Goal: Obtain resource: Download file/media

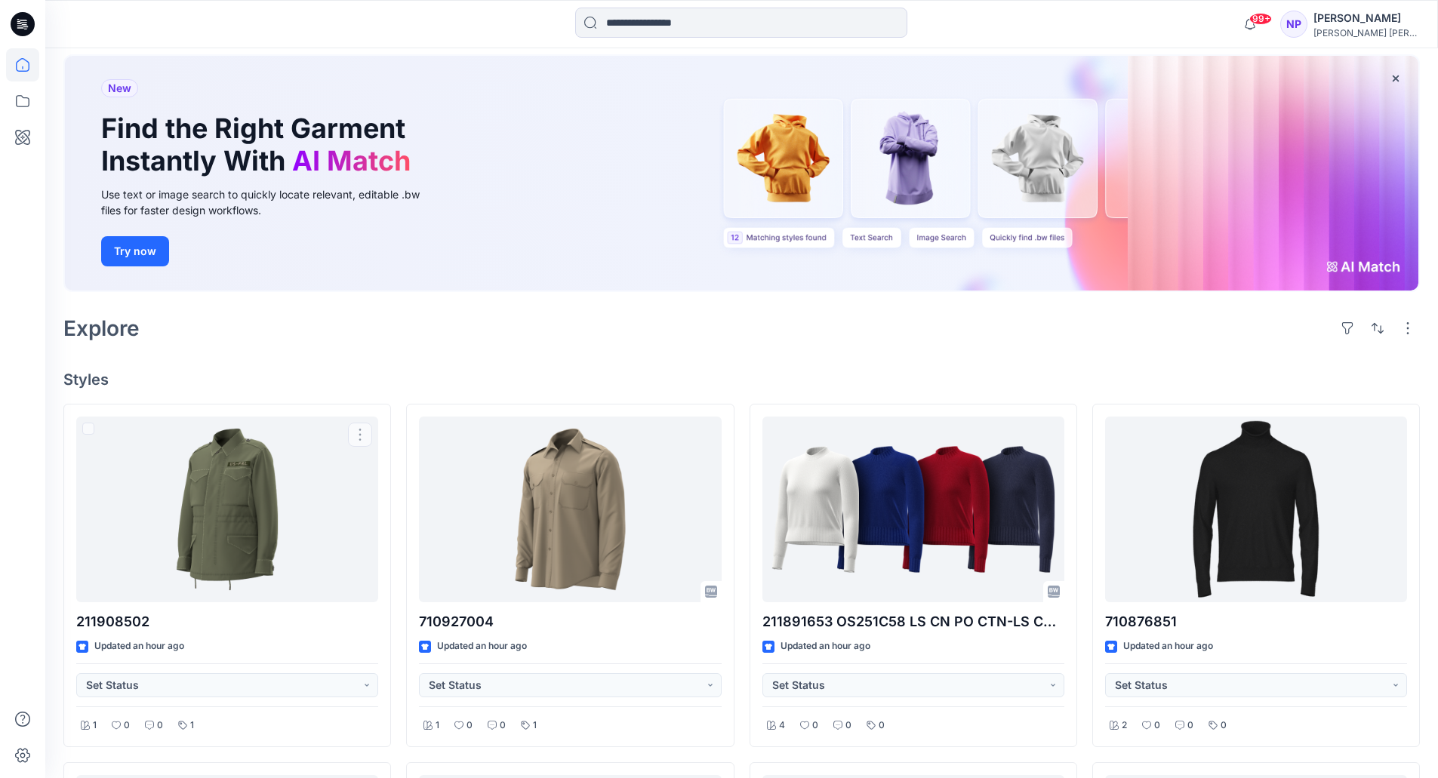
scroll to position [76, 0]
click at [24, 103] on icon at bounding box center [22, 101] width 33 height 33
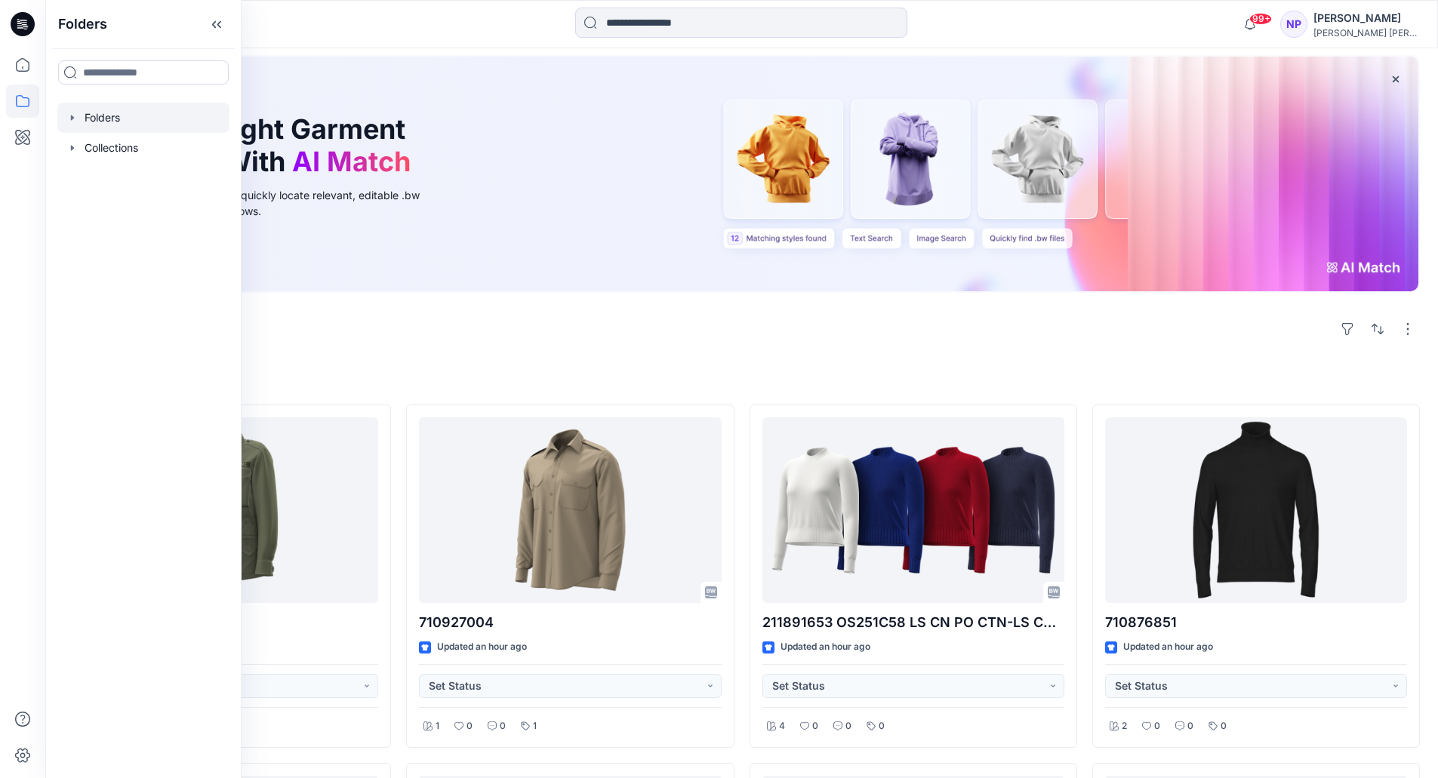
click at [74, 122] on icon "button" at bounding box center [72, 118] width 12 height 12
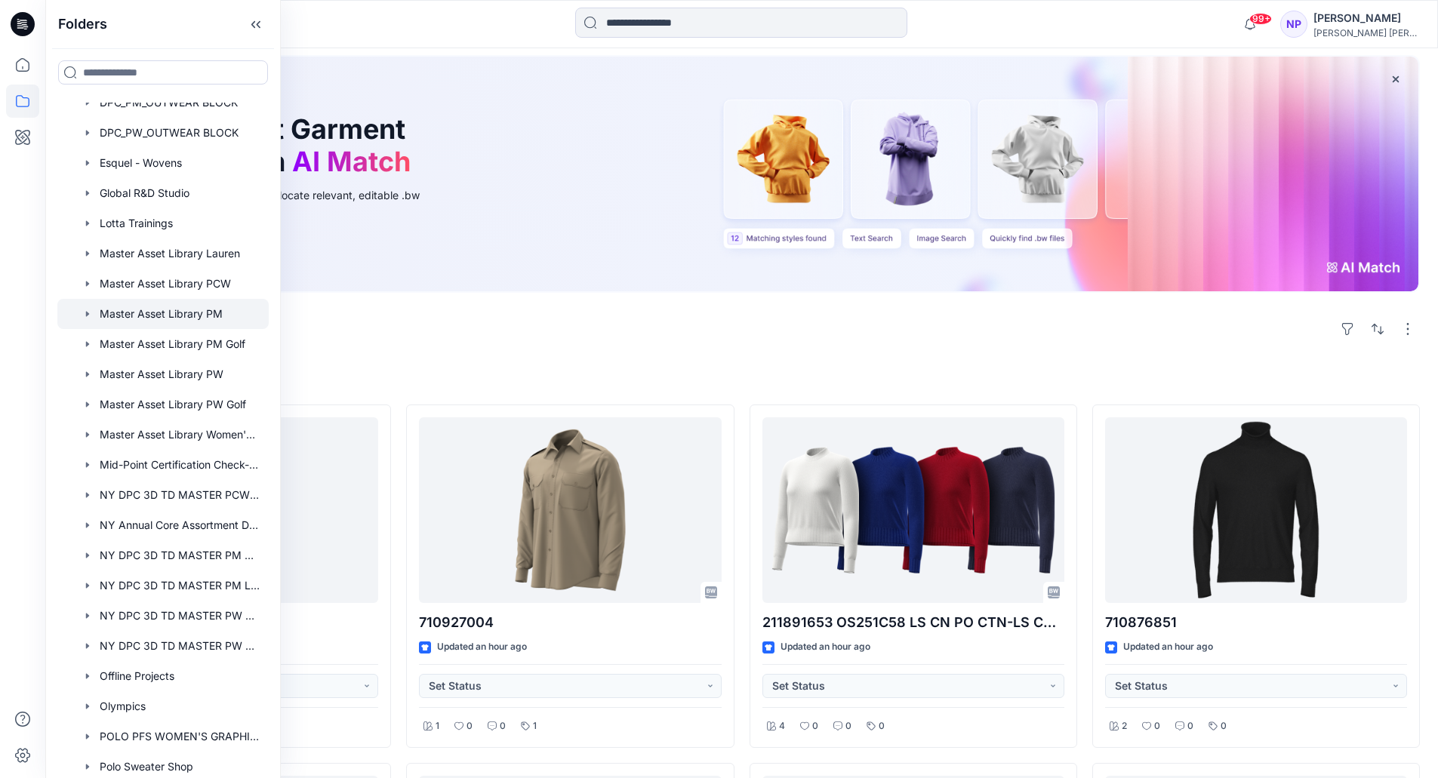
scroll to position [302, 0]
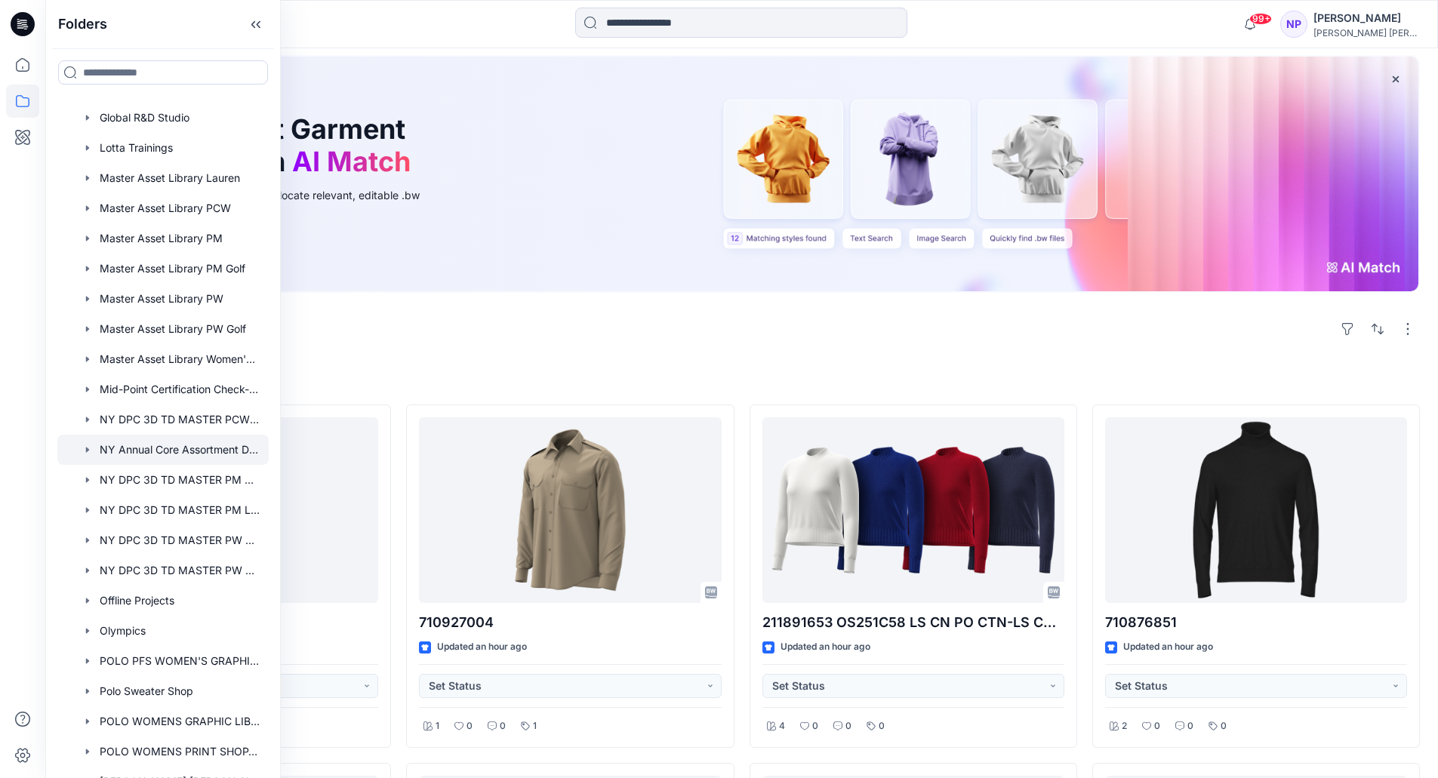
click at [154, 454] on div at bounding box center [162, 450] width 211 height 30
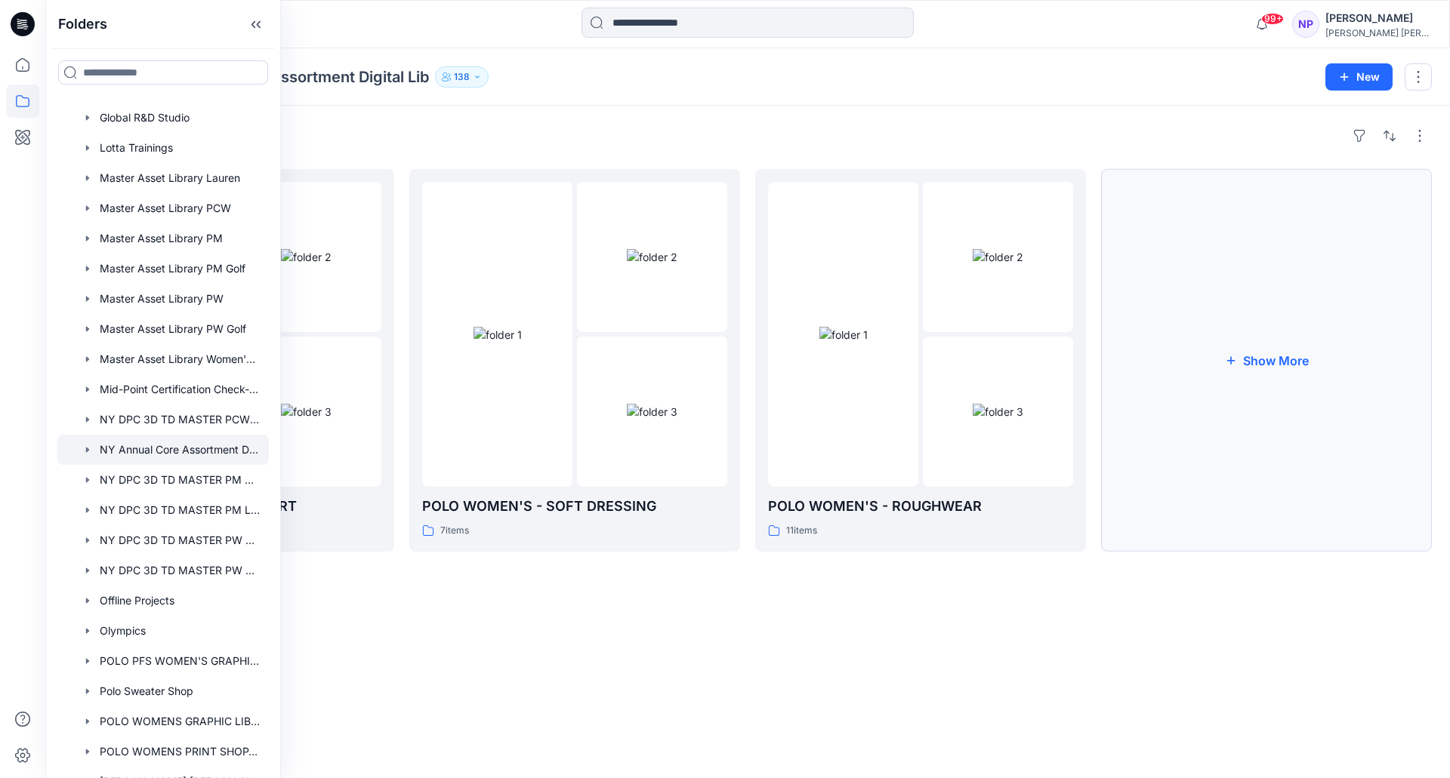
click at [1253, 384] on button "Show More" at bounding box center [1266, 360] width 331 height 383
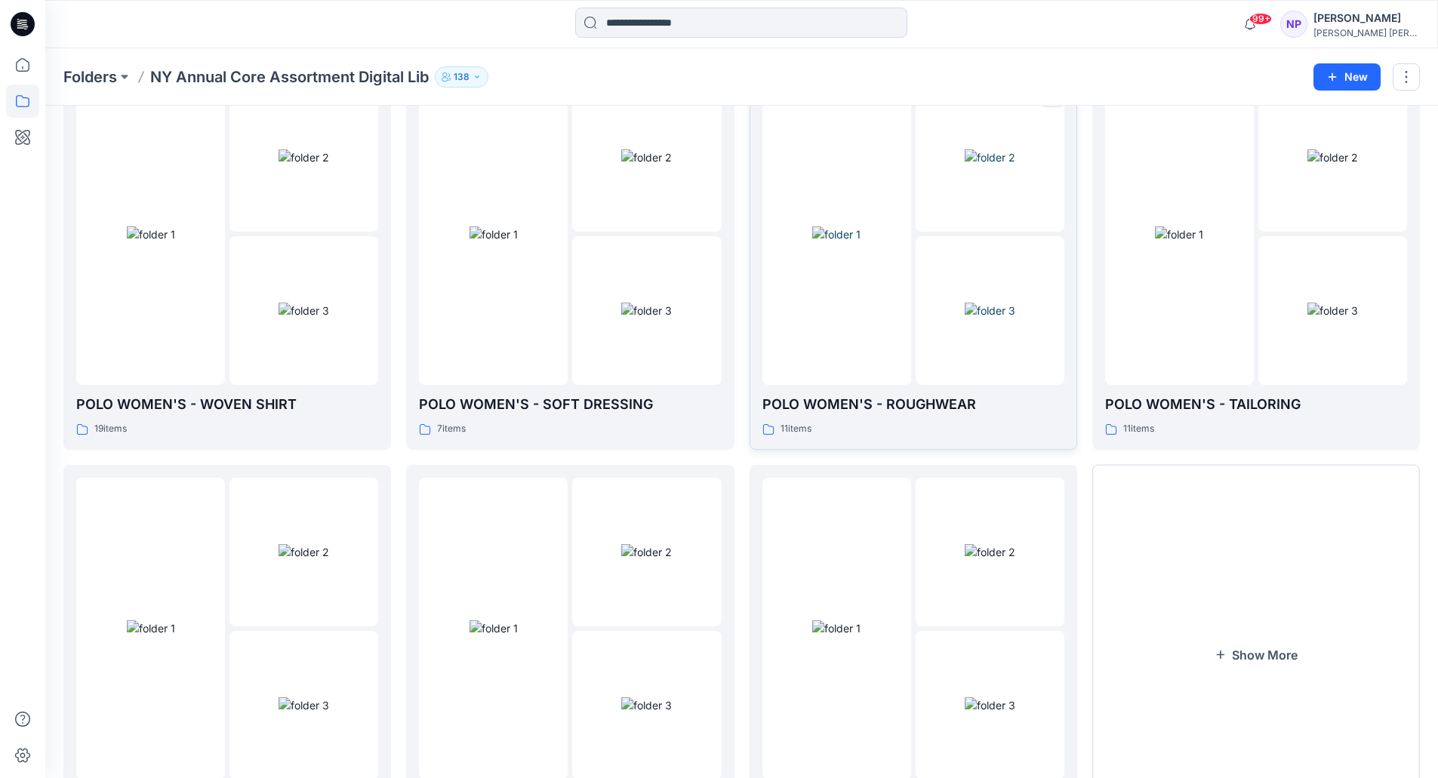
scroll to position [208, 0]
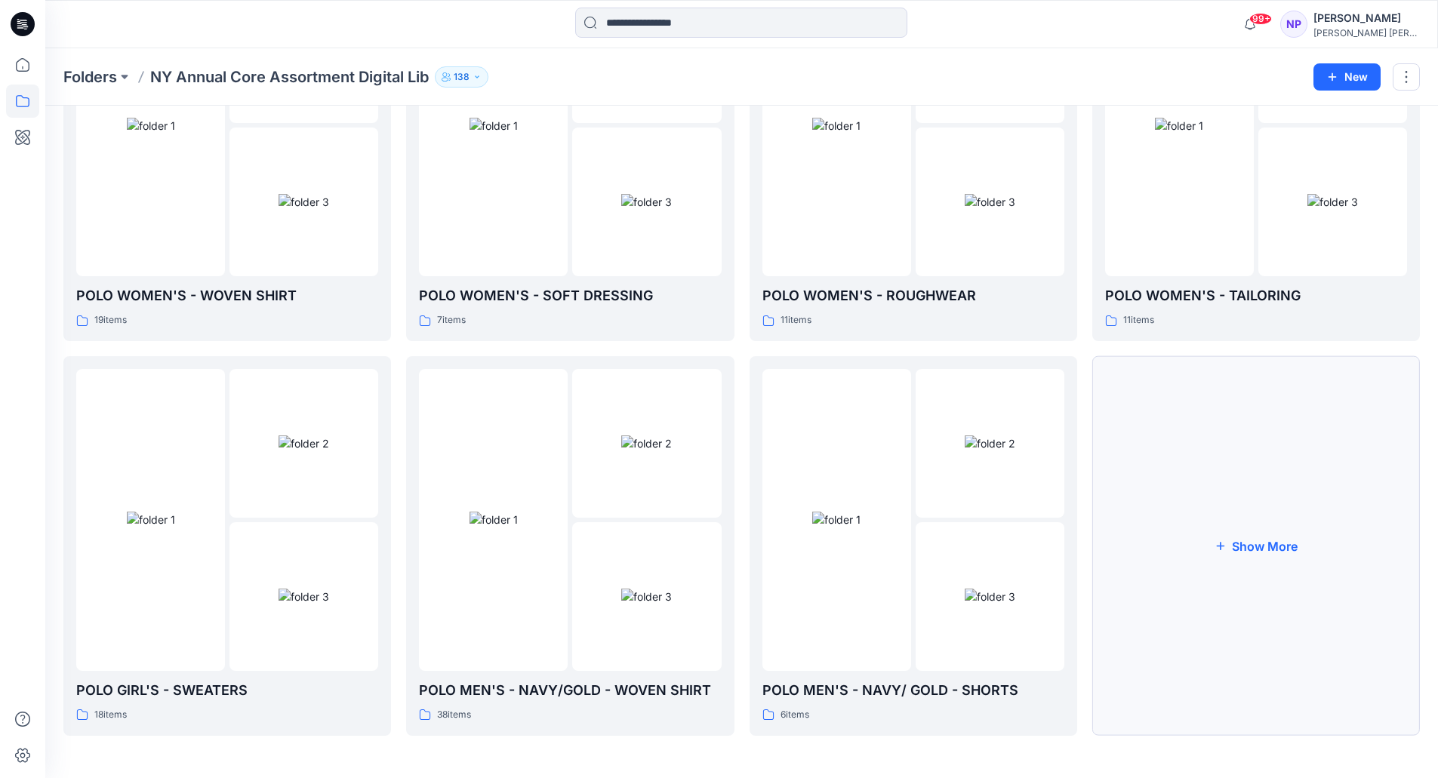
click at [1161, 474] on button "Show More" at bounding box center [1257, 546] width 328 height 380
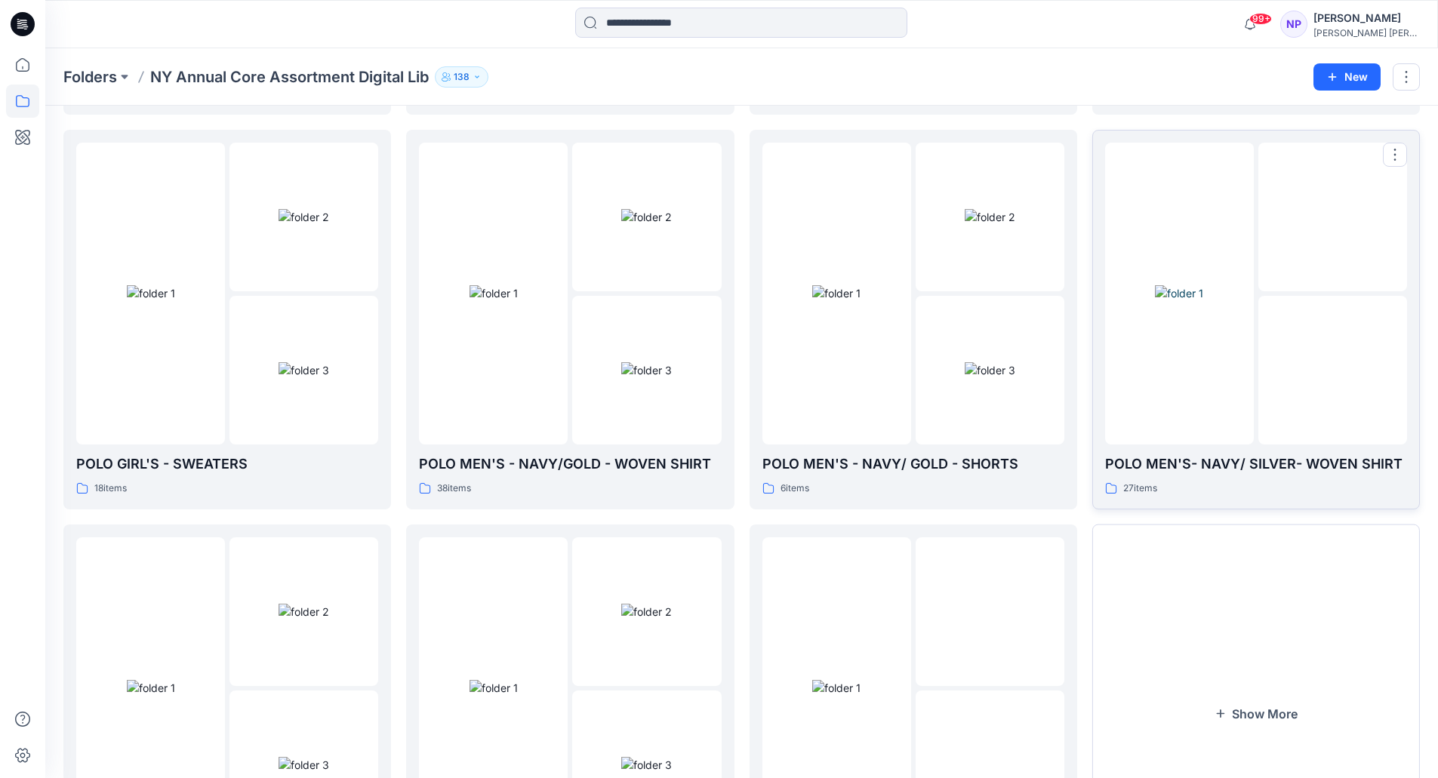
scroll to position [585, 0]
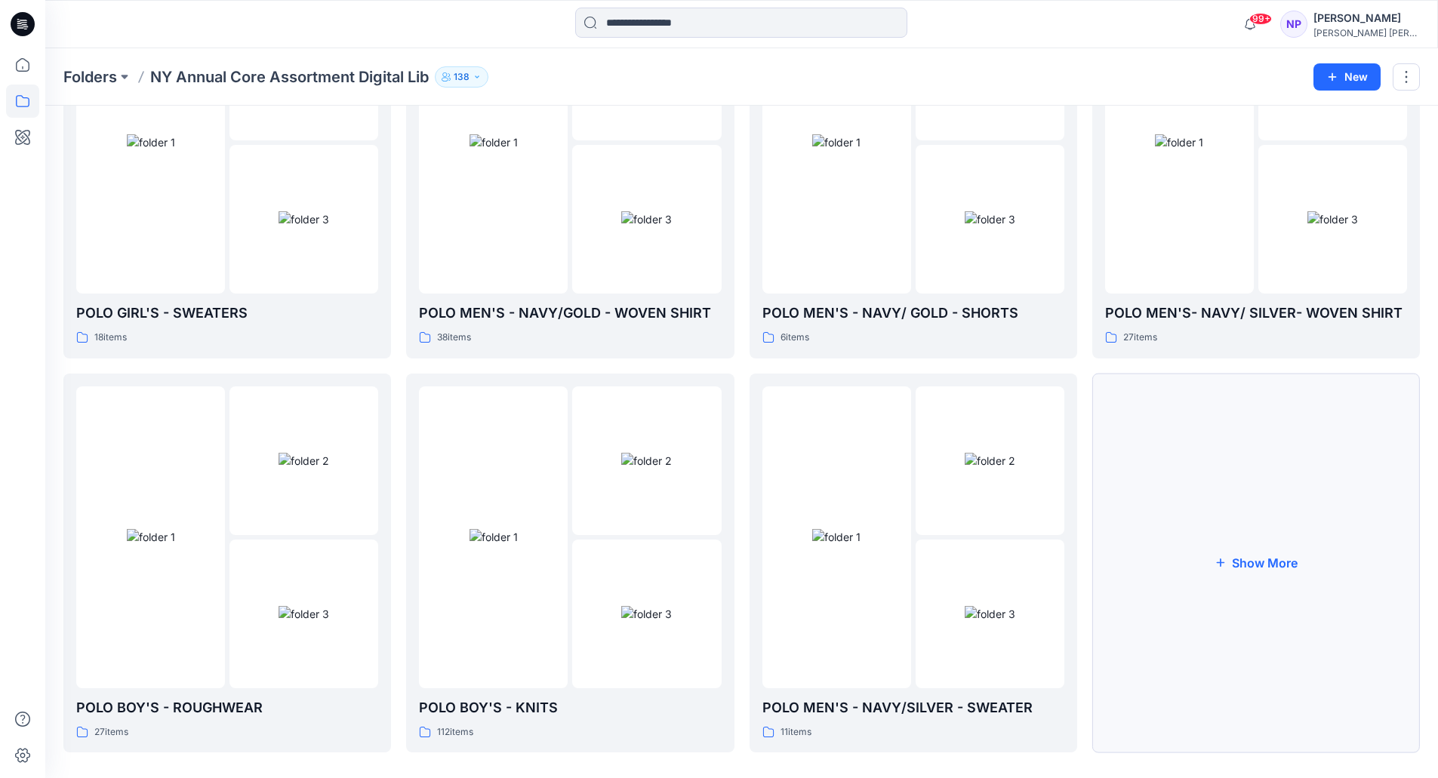
click at [1158, 496] on button "Show More" at bounding box center [1257, 564] width 328 height 380
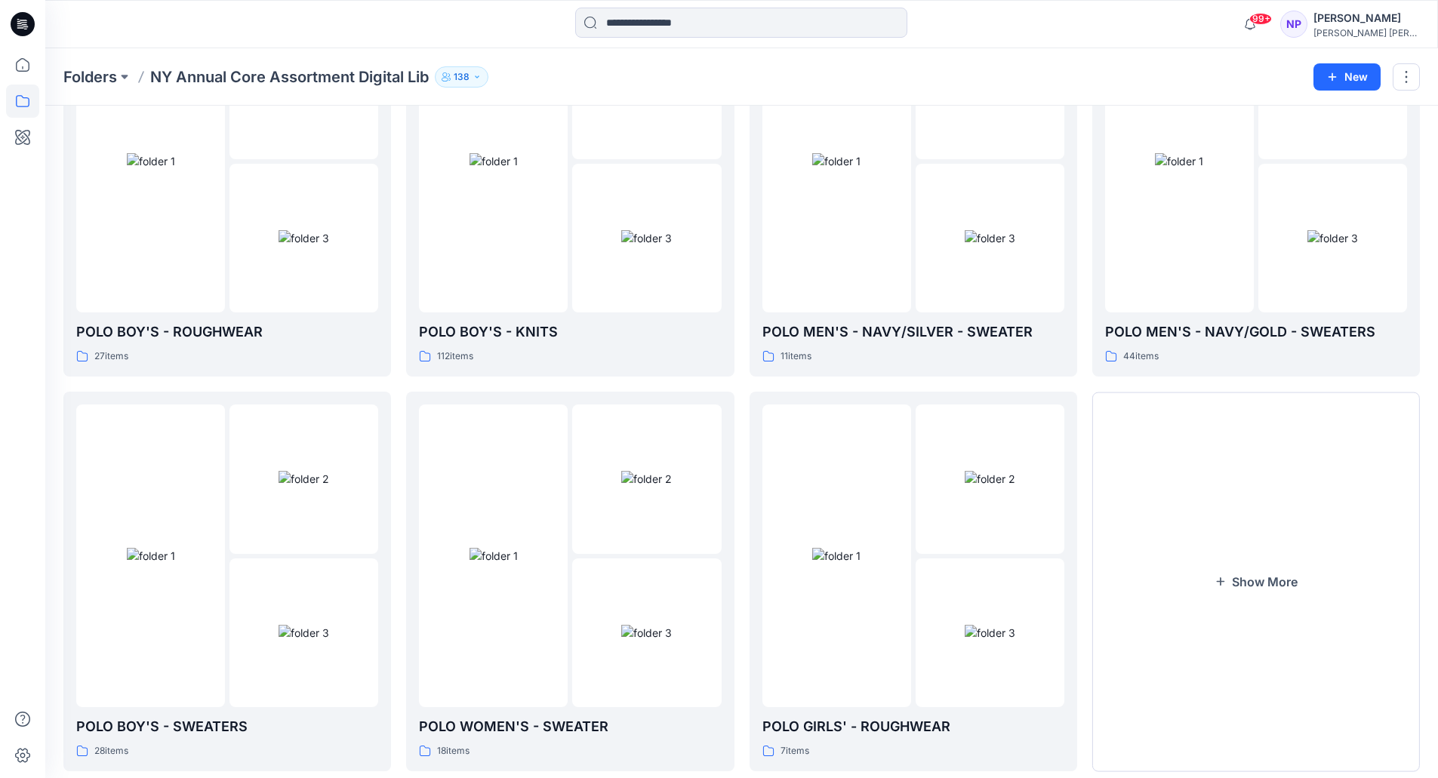
scroll to position [963, 0]
click at [1158, 496] on button "Show More" at bounding box center [1257, 580] width 328 height 380
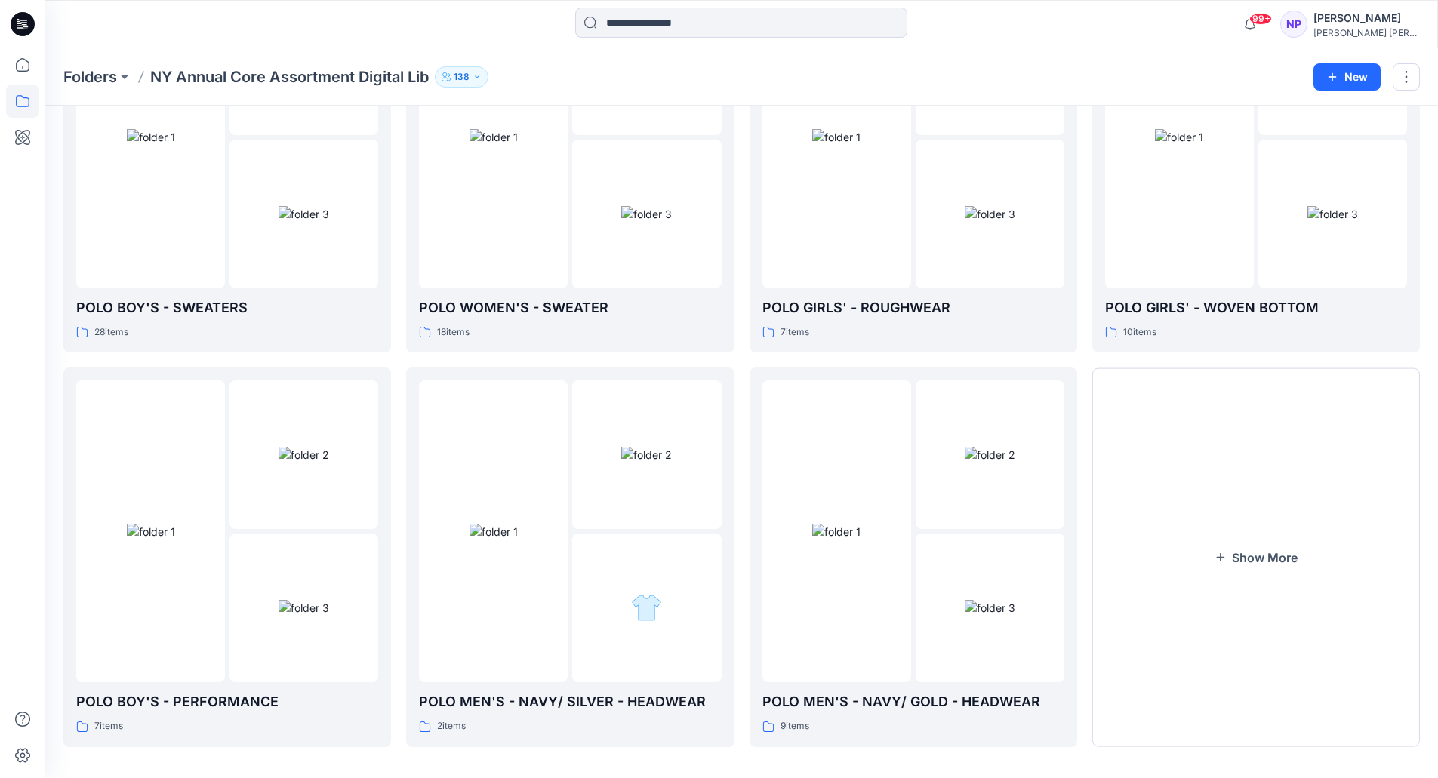
scroll to position [1392, 0]
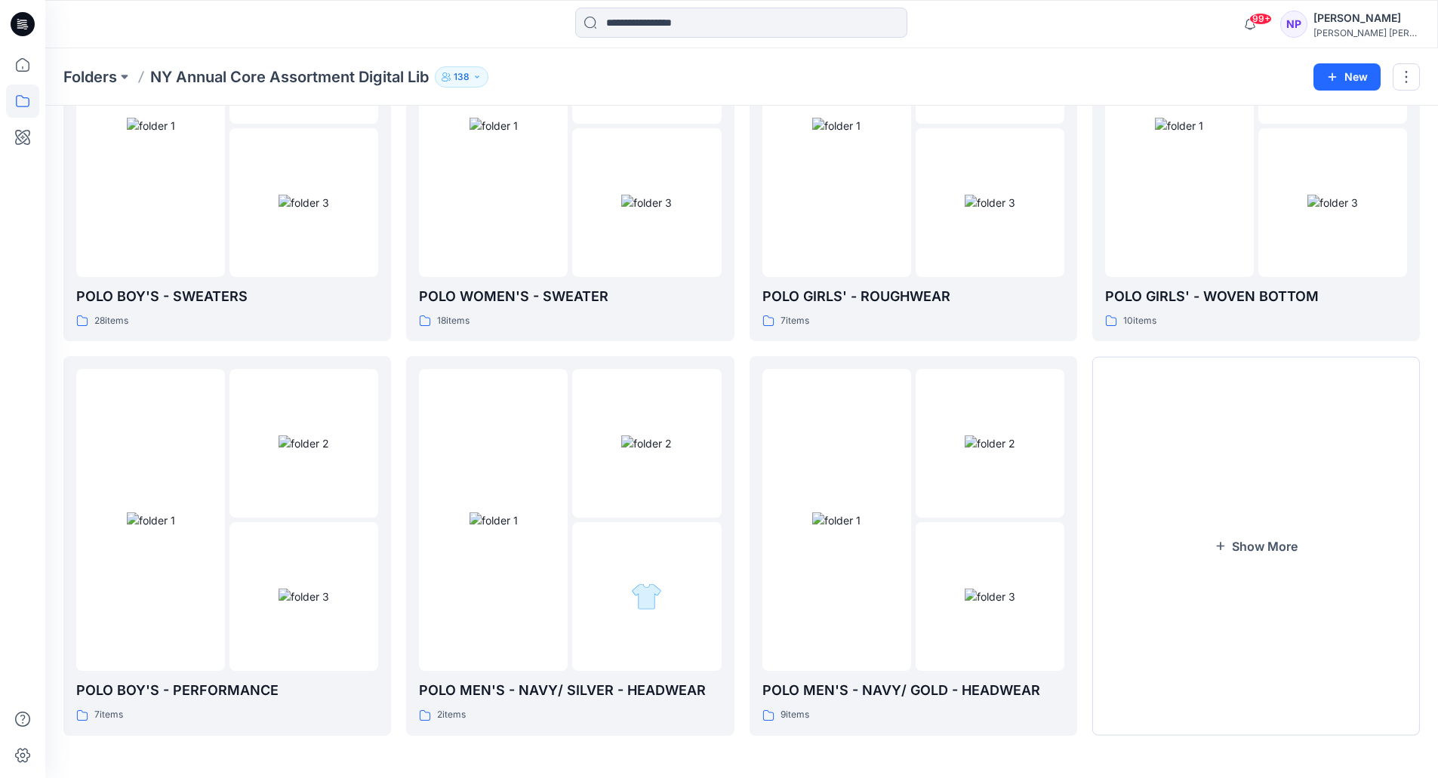
click at [1158, 496] on button "Show More" at bounding box center [1257, 546] width 328 height 380
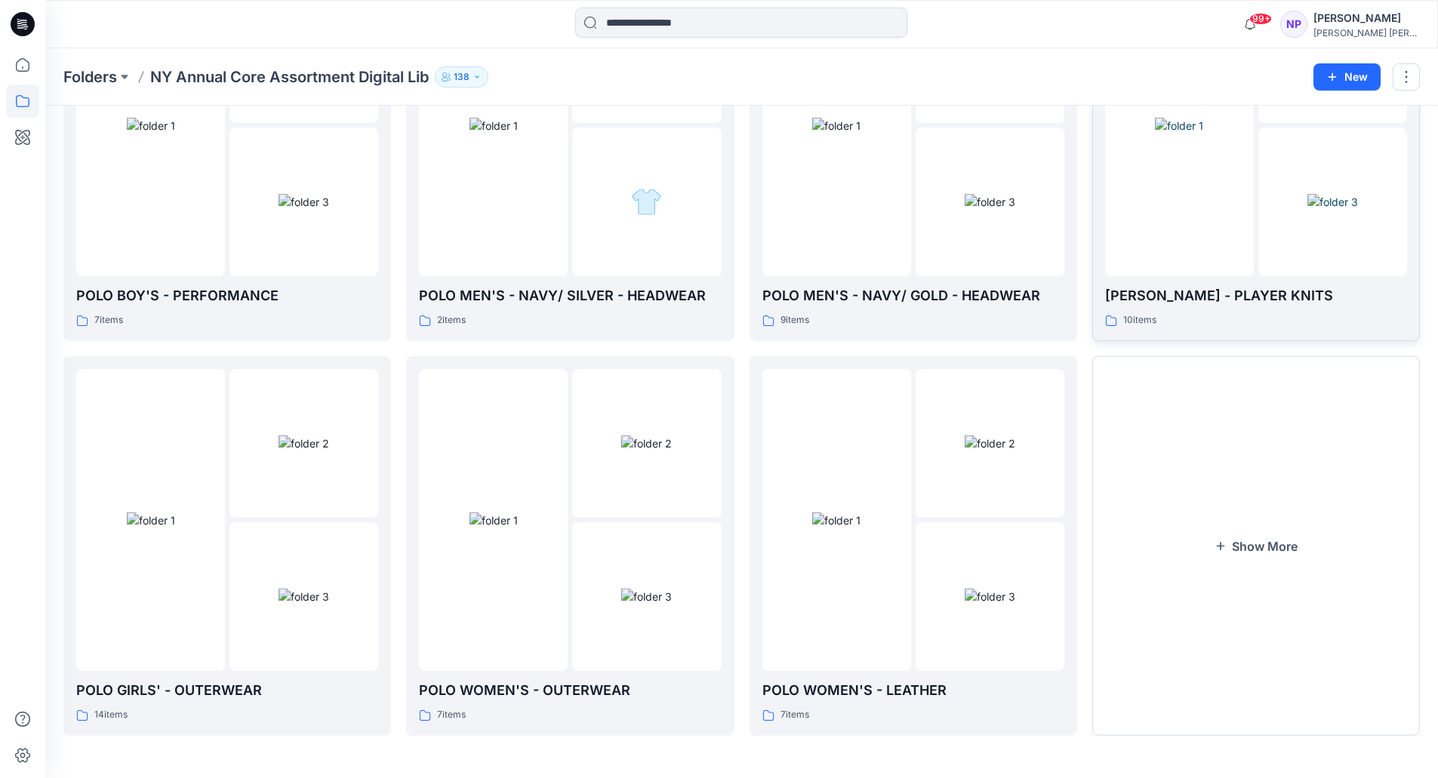
click at [1155, 480] on button "Show More" at bounding box center [1257, 546] width 328 height 380
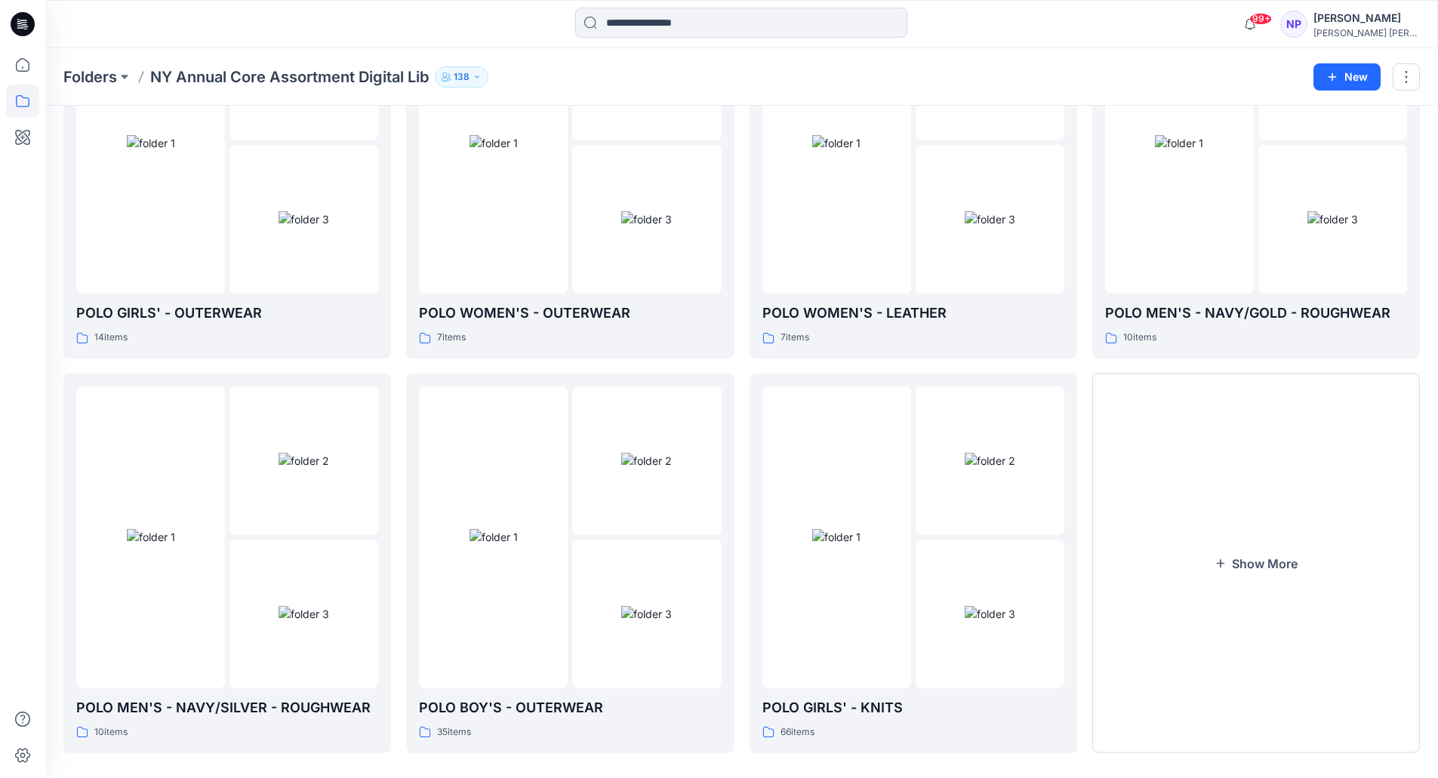
scroll to position [2181, 0]
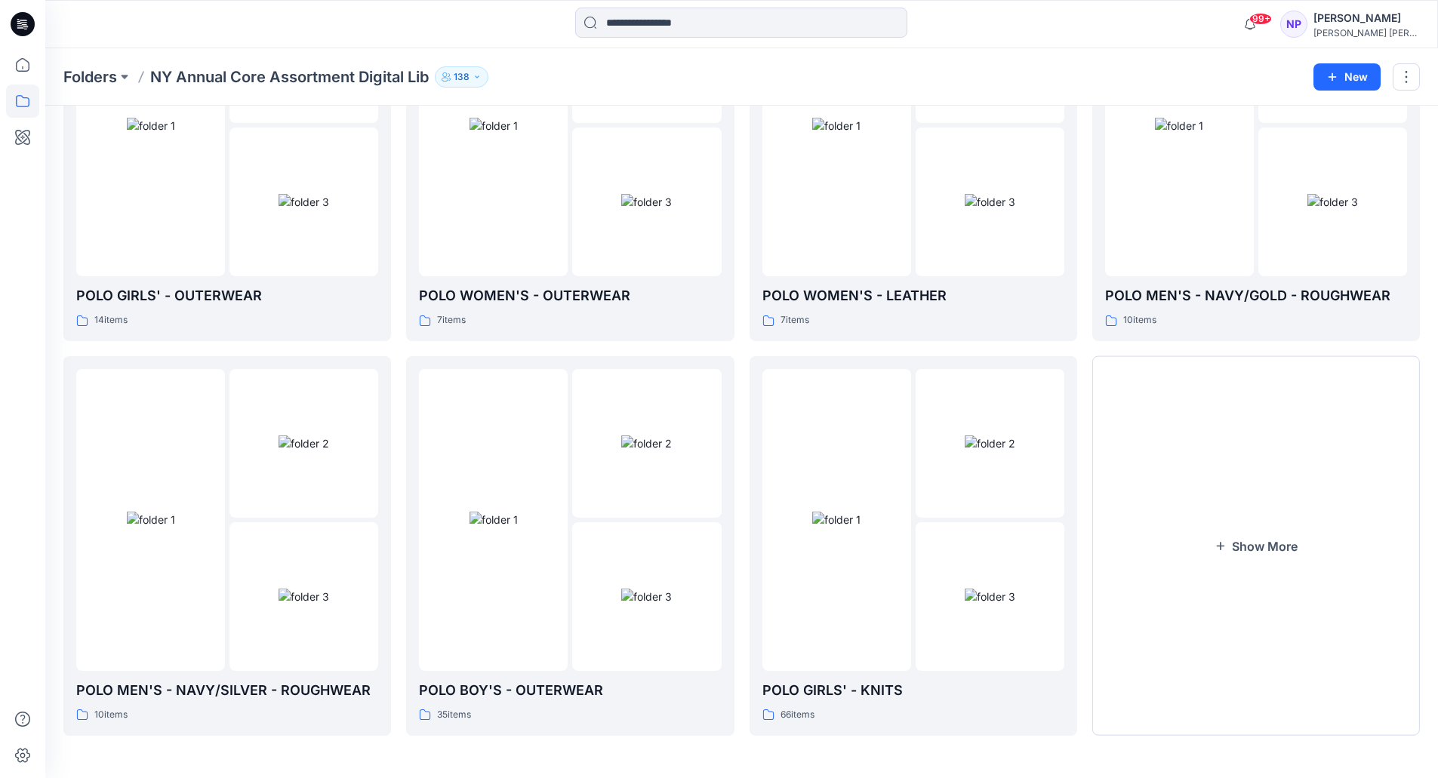
click at [1155, 480] on button "Show More" at bounding box center [1257, 546] width 328 height 380
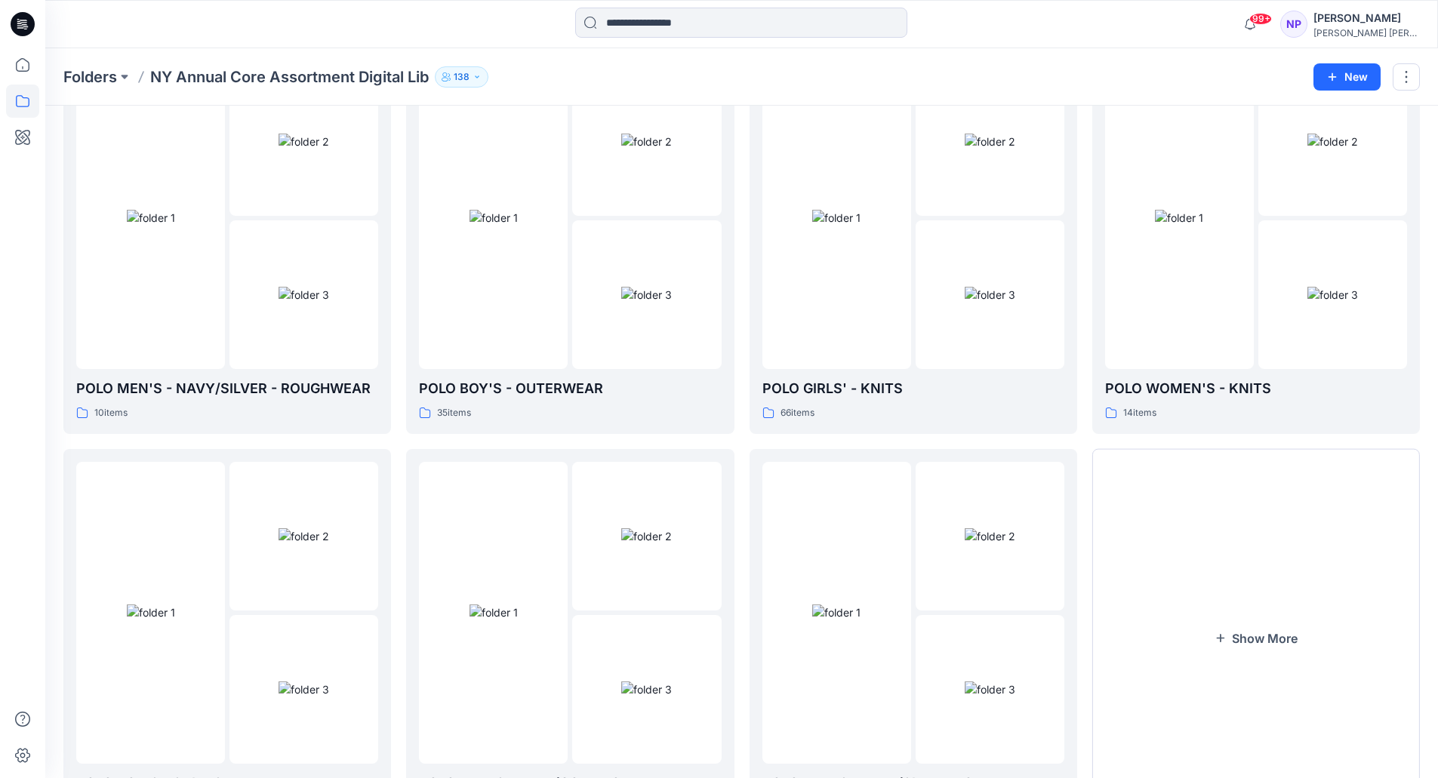
scroll to position [2576, 0]
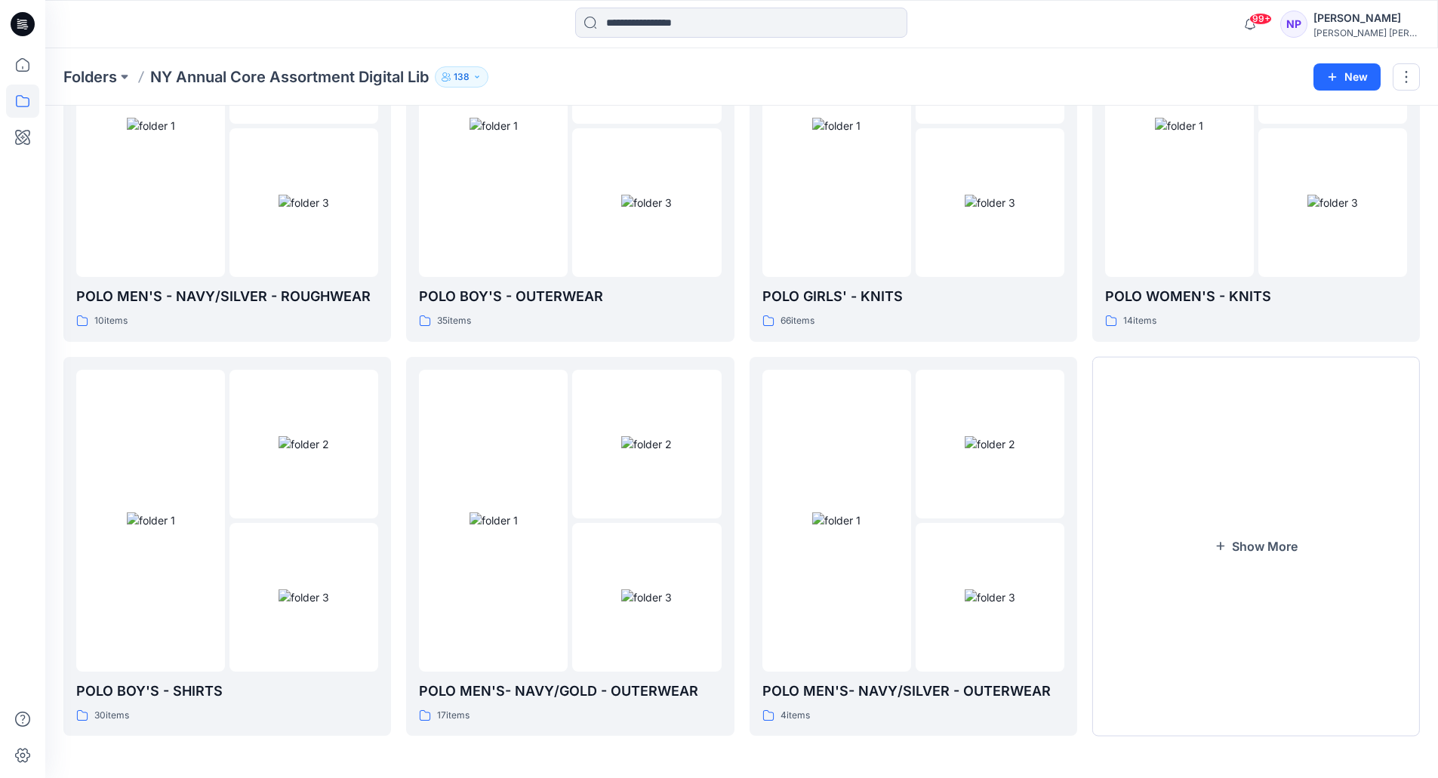
click at [1155, 480] on button "Show More" at bounding box center [1257, 547] width 328 height 380
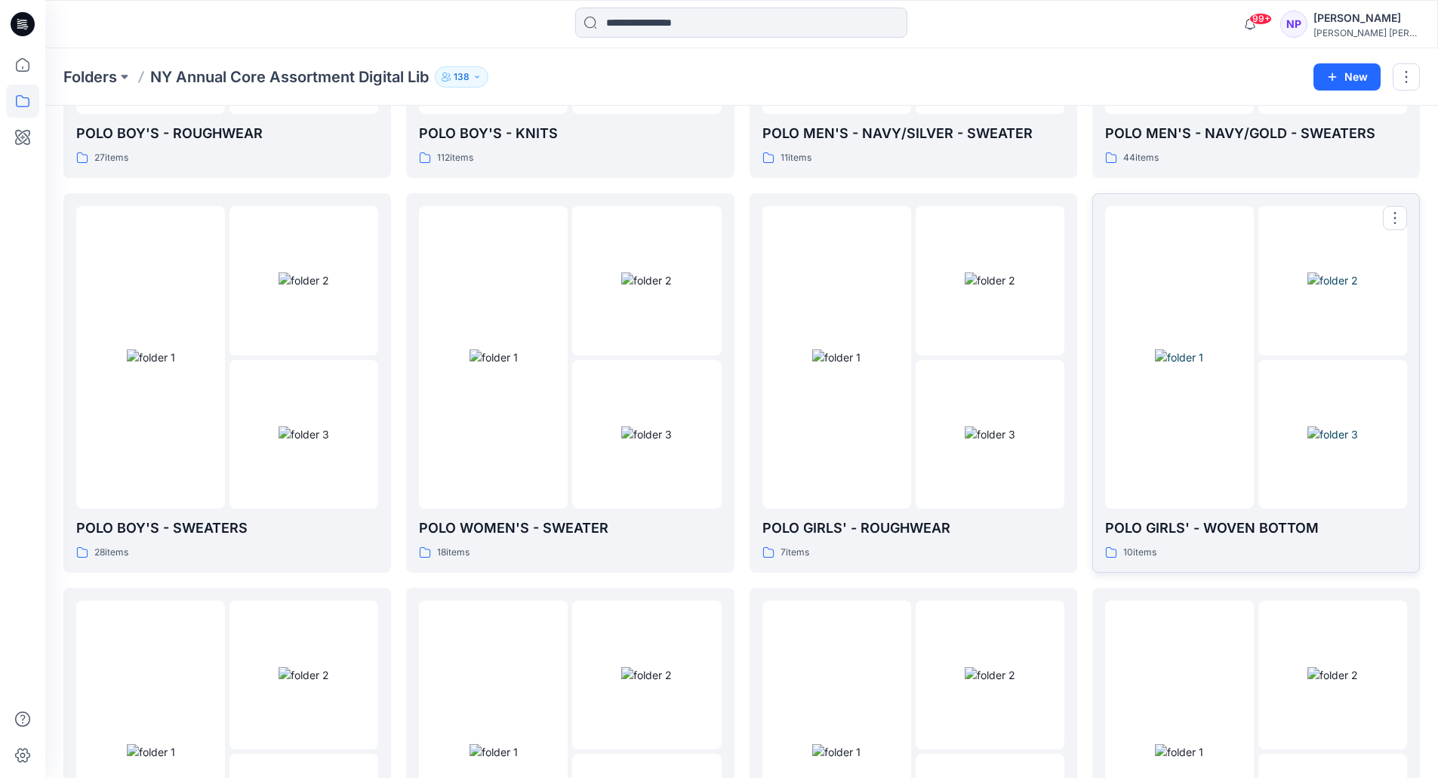
scroll to position [1158, 0]
click at [1160, 490] on div at bounding box center [1179, 359] width 149 height 302
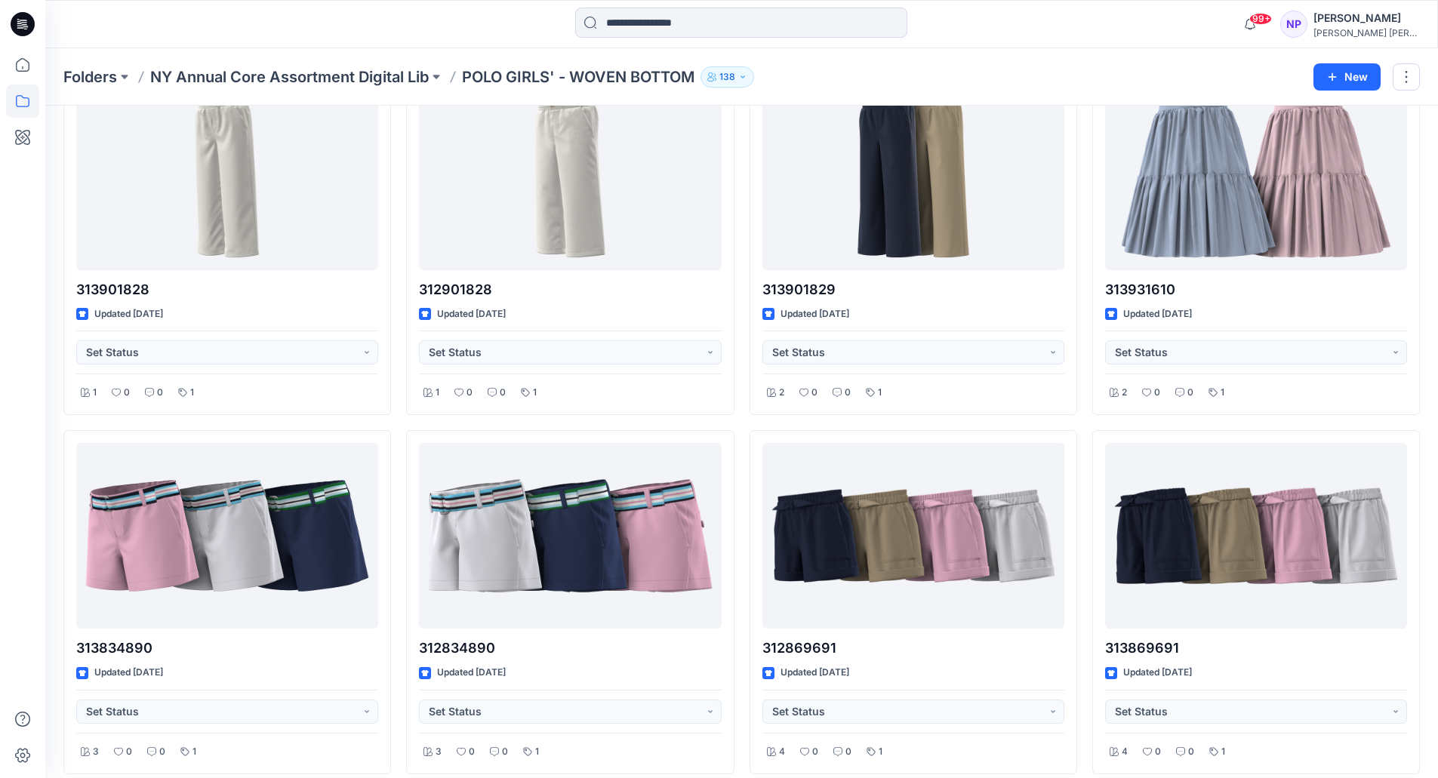
scroll to position [94, 0]
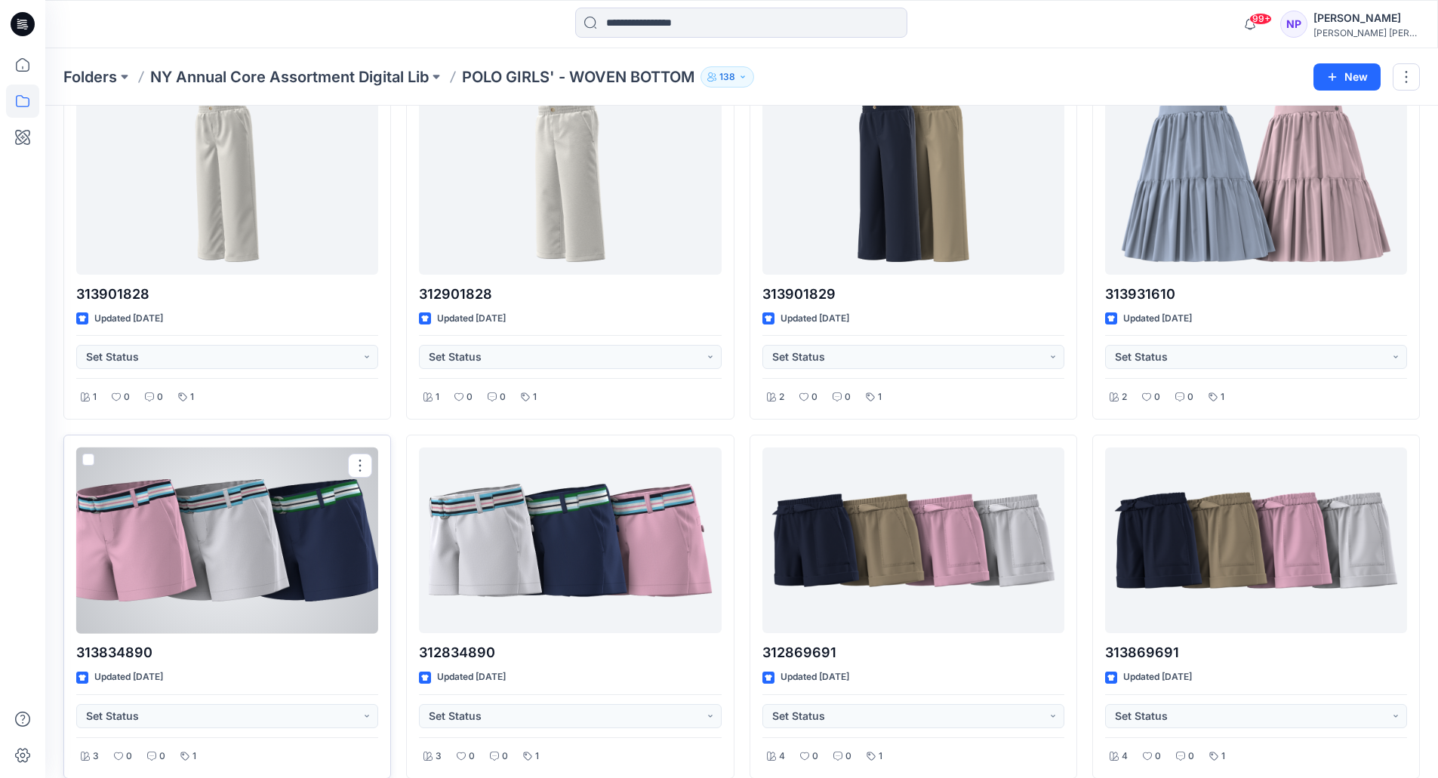
click at [197, 533] on div at bounding box center [227, 541] width 302 height 187
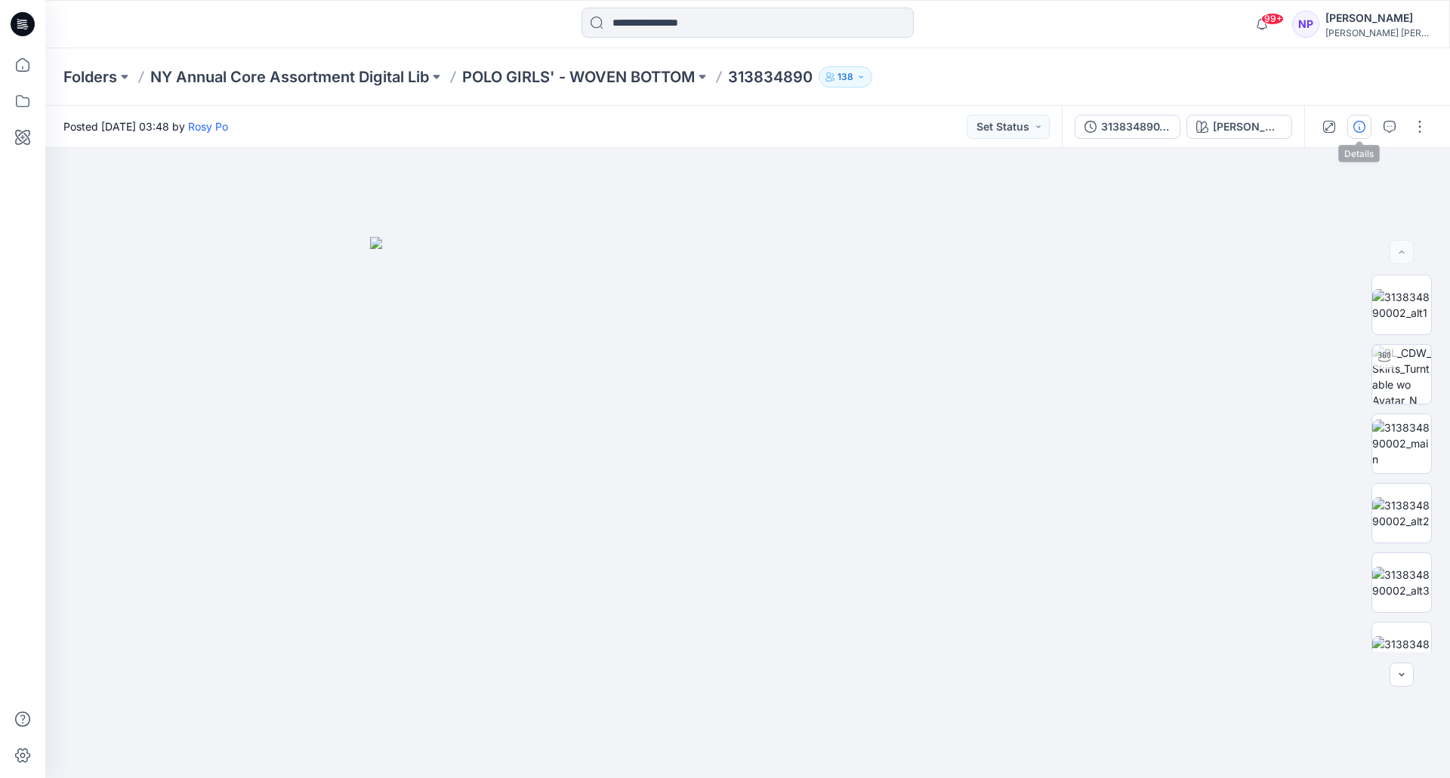
click at [1366, 126] on button "button" at bounding box center [1359, 127] width 24 height 24
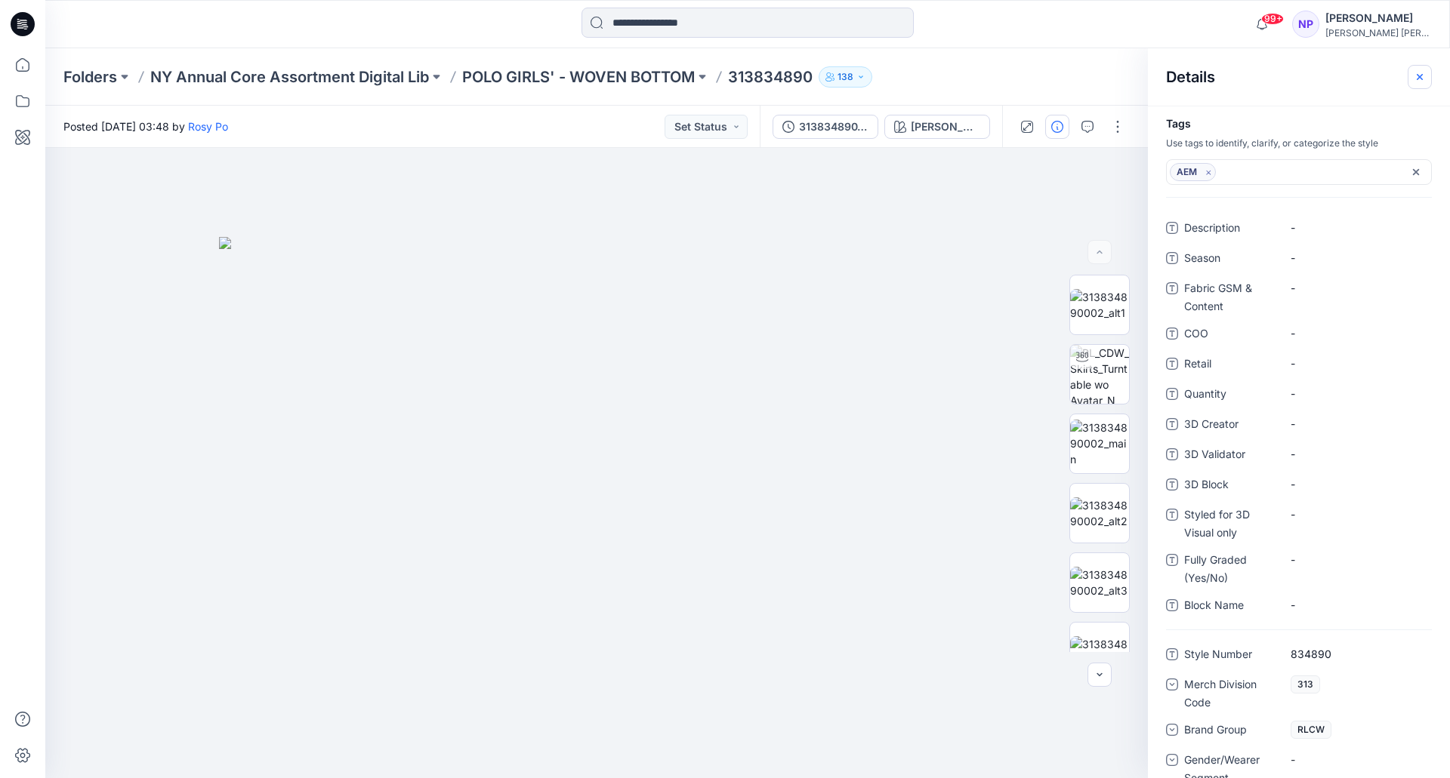
click at [1416, 81] on icon "button" at bounding box center [1420, 77] width 12 height 12
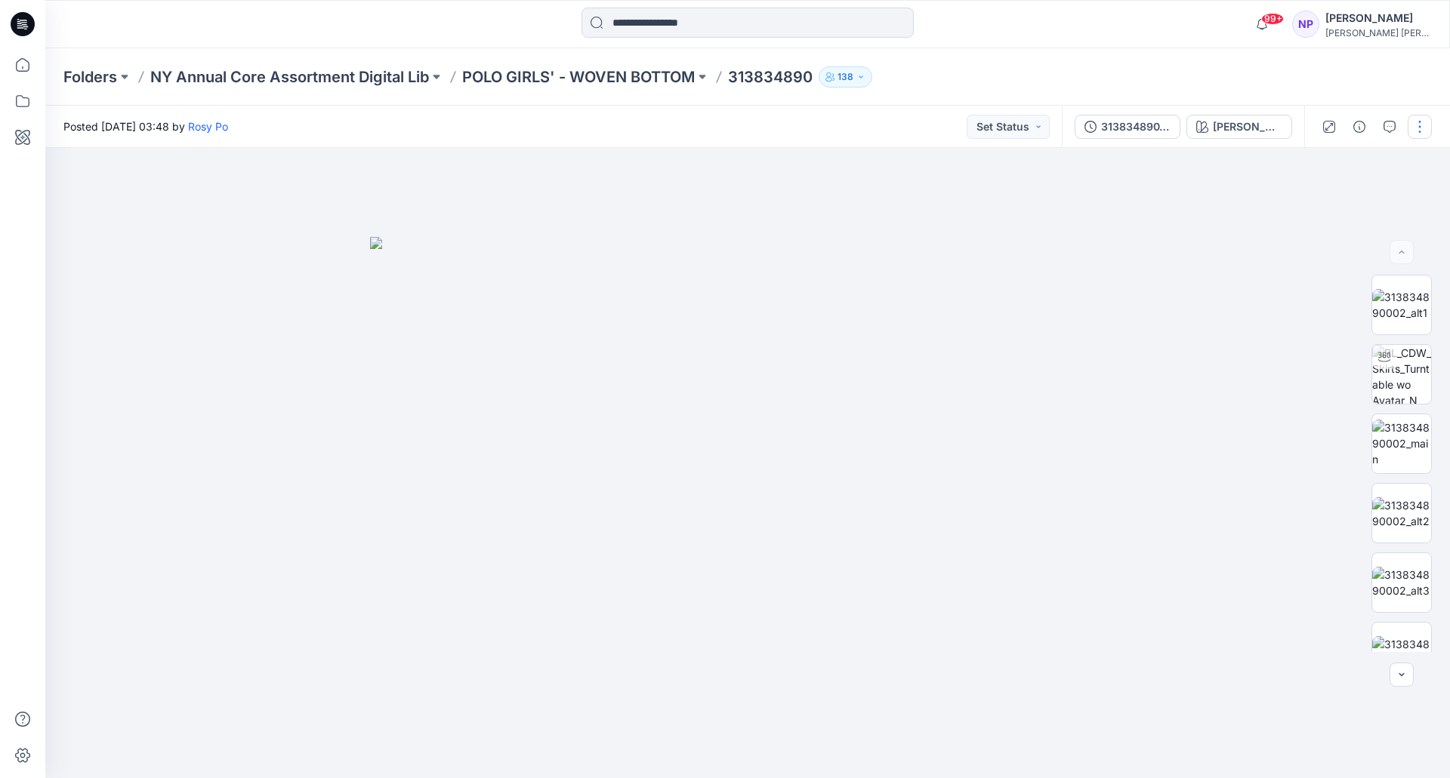
click at [1423, 135] on button "button" at bounding box center [1419, 127] width 24 height 24
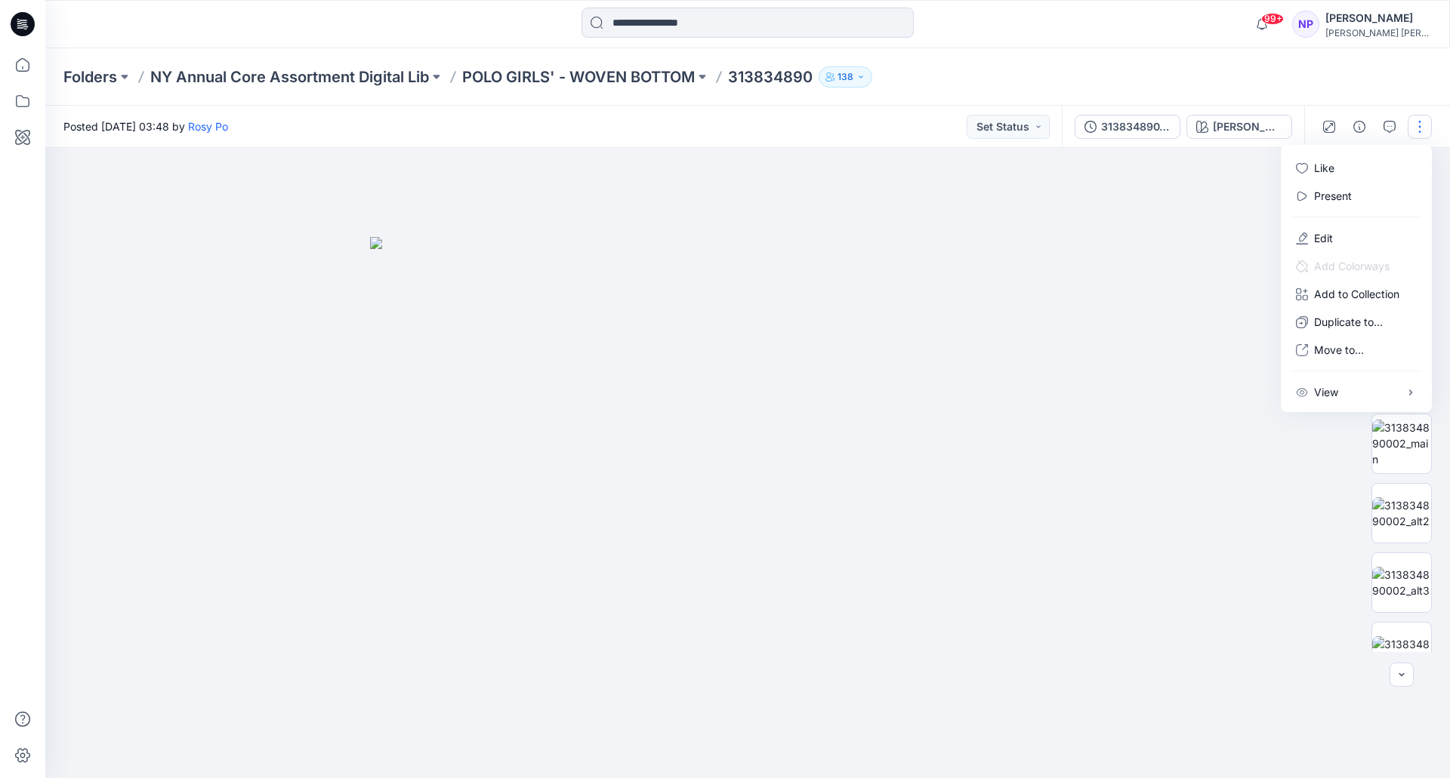
click at [1280, 563] on div at bounding box center [747, 463] width 1404 height 630
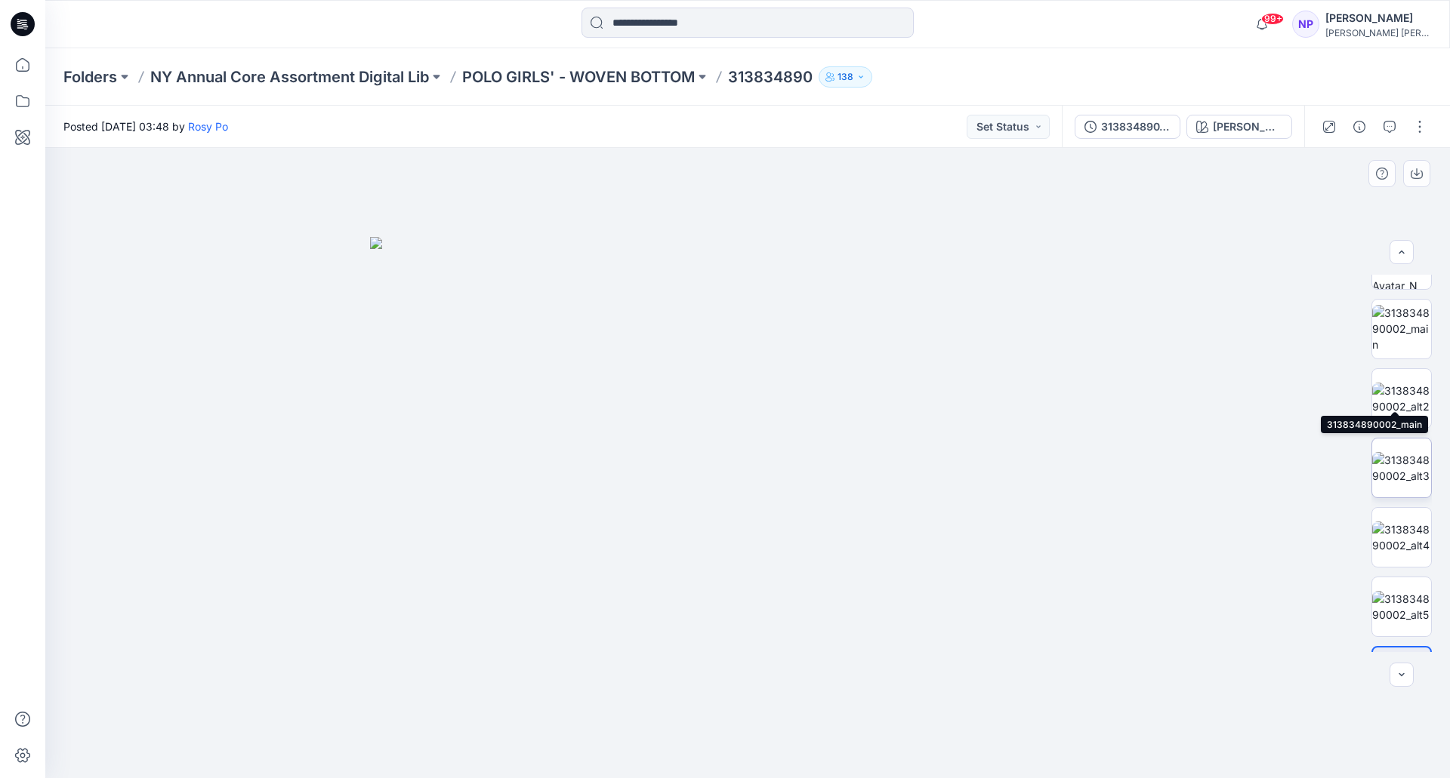
scroll to position [169, 0]
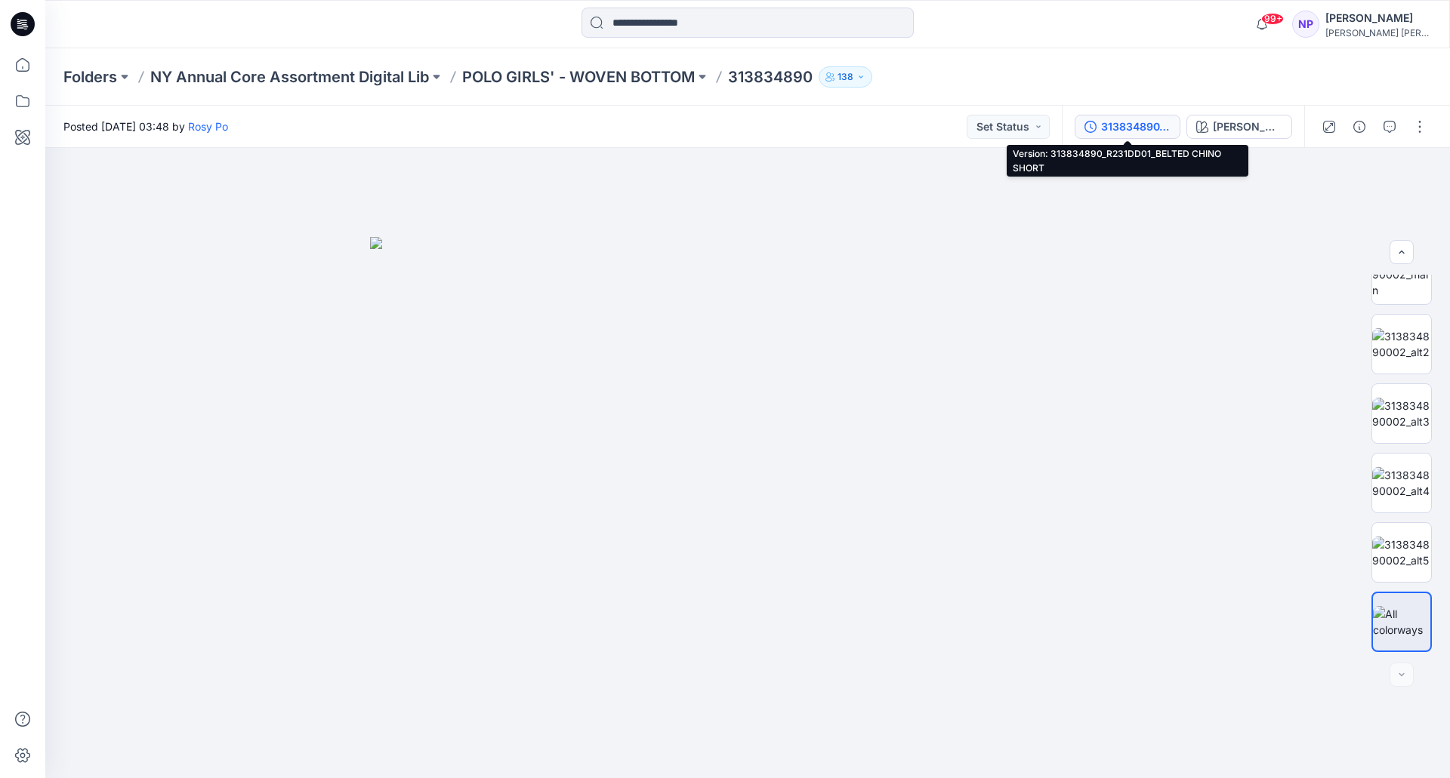
click at [1147, 126] on div "313834890_R231DD01_BELTED CHINO SHORT" at bounding box center [1135, 127] width 69 height 17
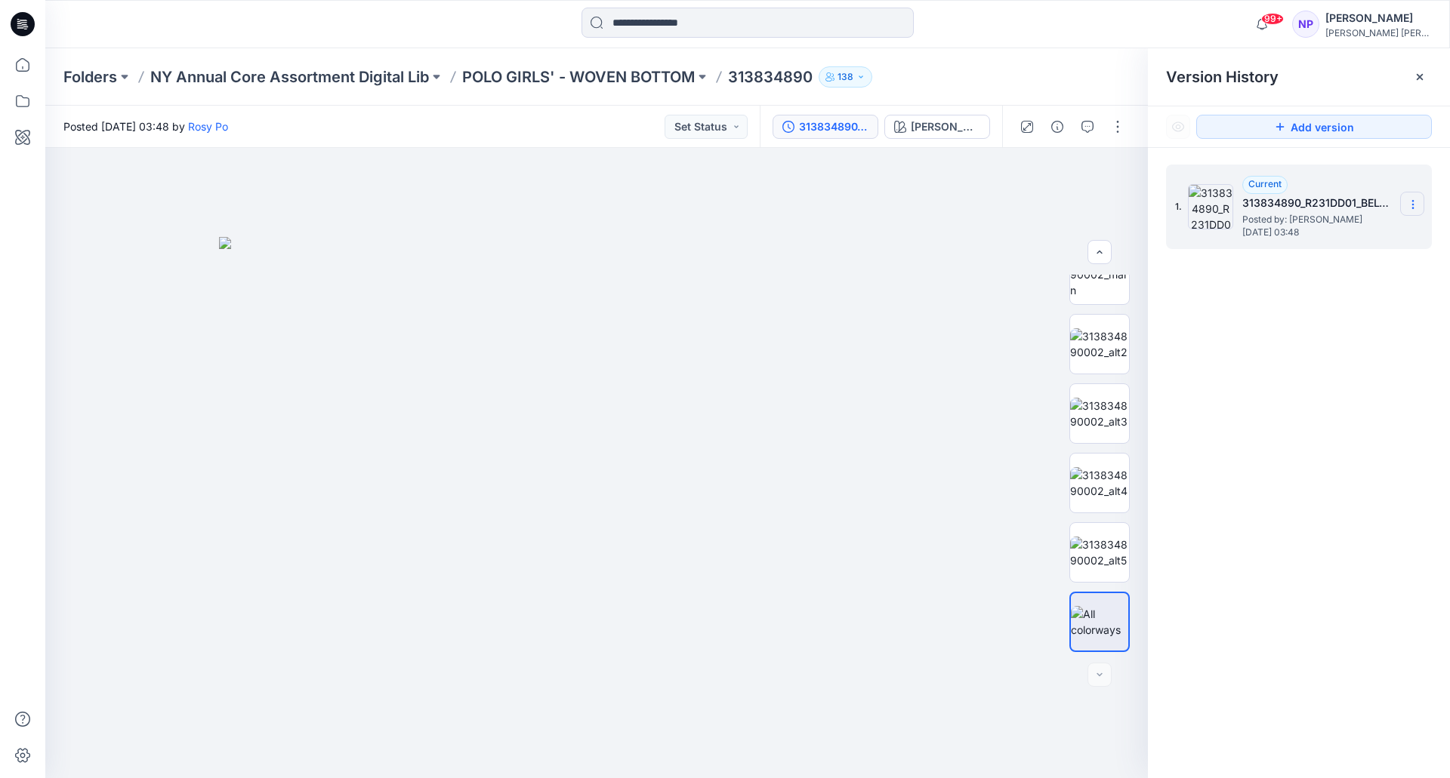
click at [1417, 202] on icon at bounding box center [1413, 205] width 12 height 12
click at [1360, 375] on div "1. Current 313834890_R231DD01_BELTED CHINO SHORT Posted by: [PERSON_NAME] [DATE…" at bounding box center [1299, 474] width 302 height 652
click at [1422, 76] on icon at bounding box center [1420, 77] width 12 height 12
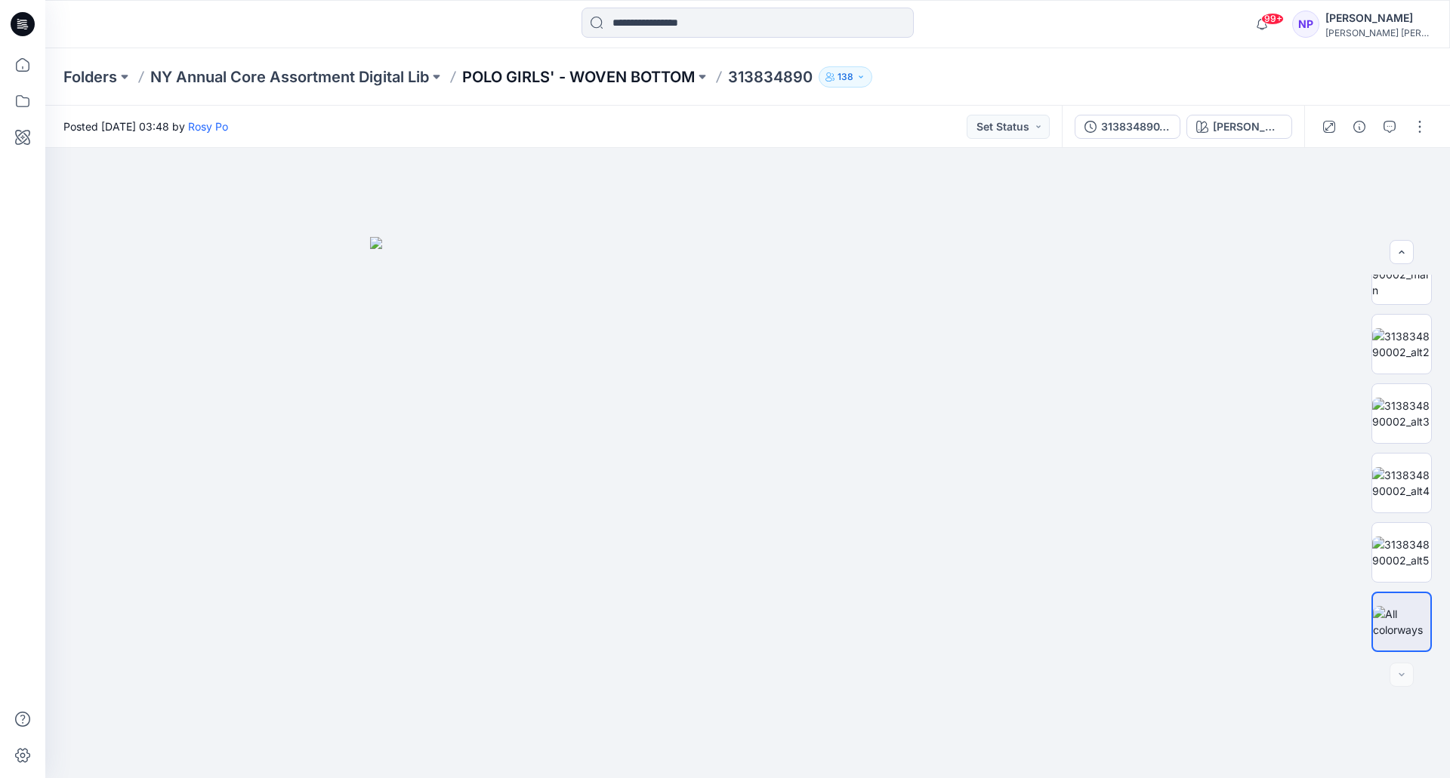
click at [557, 72] on p "POLO GIRLS' - WOVEN BOTTOM" at bounding box center [578, 76] width 233 height 21
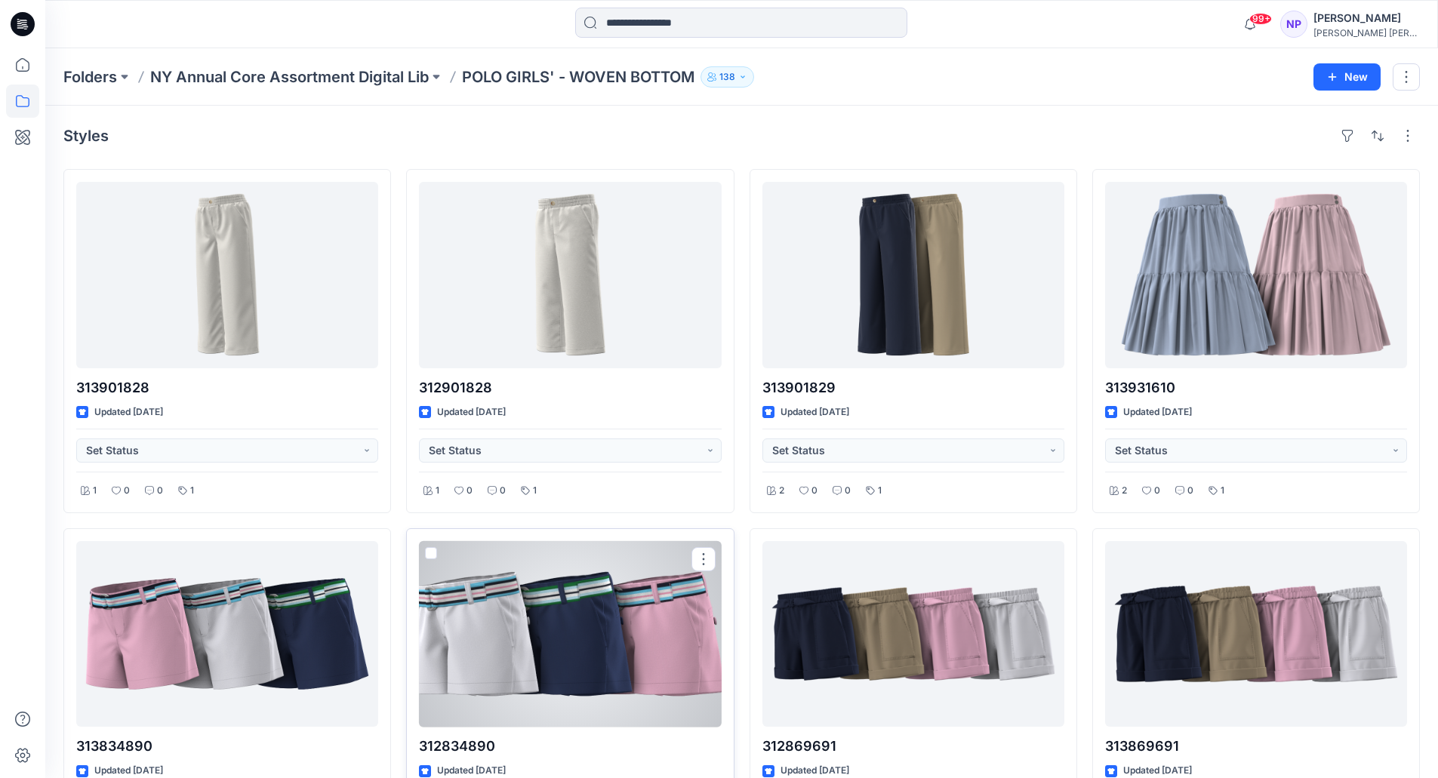
click at [614, 596] on div at bounding box center [570, 634] width 302 height 187
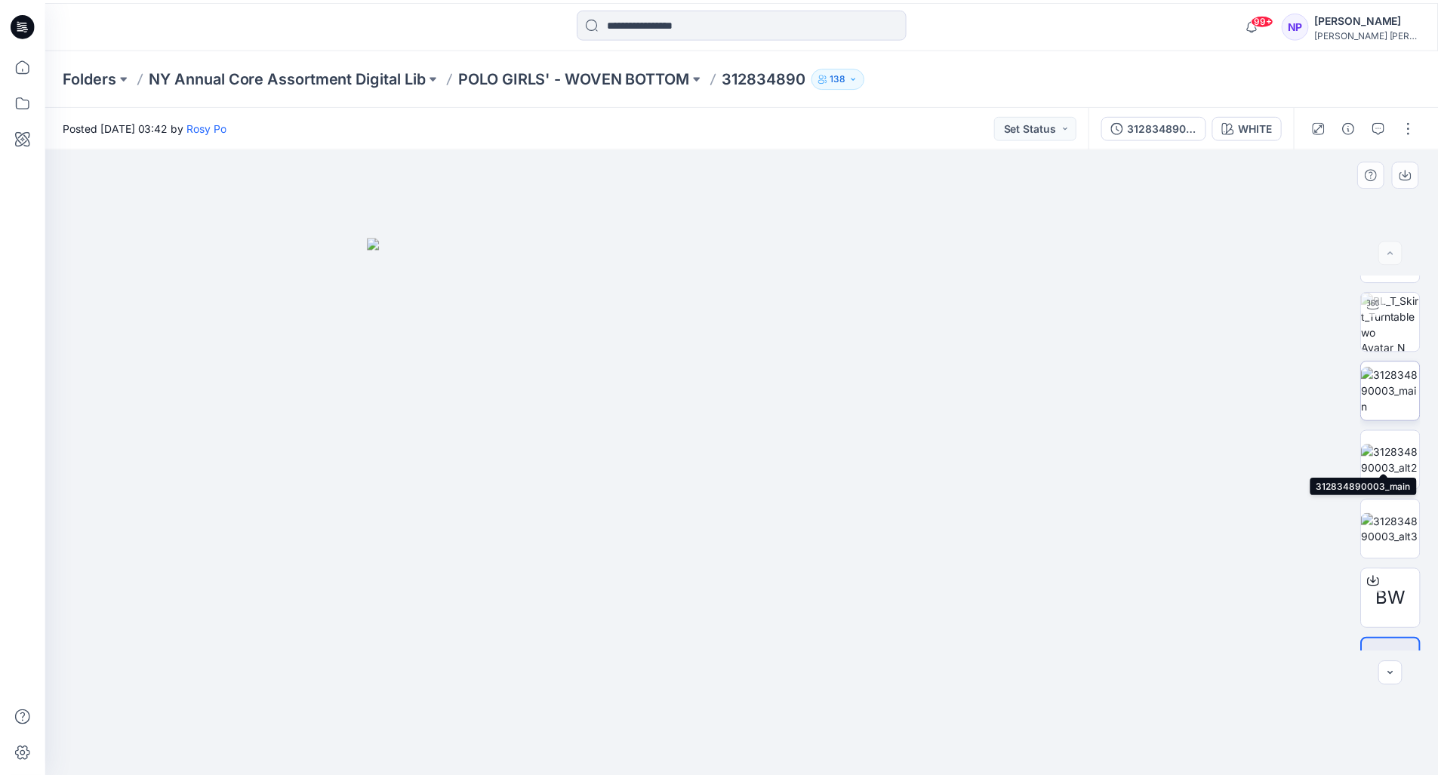
scroll to position [100, 0]
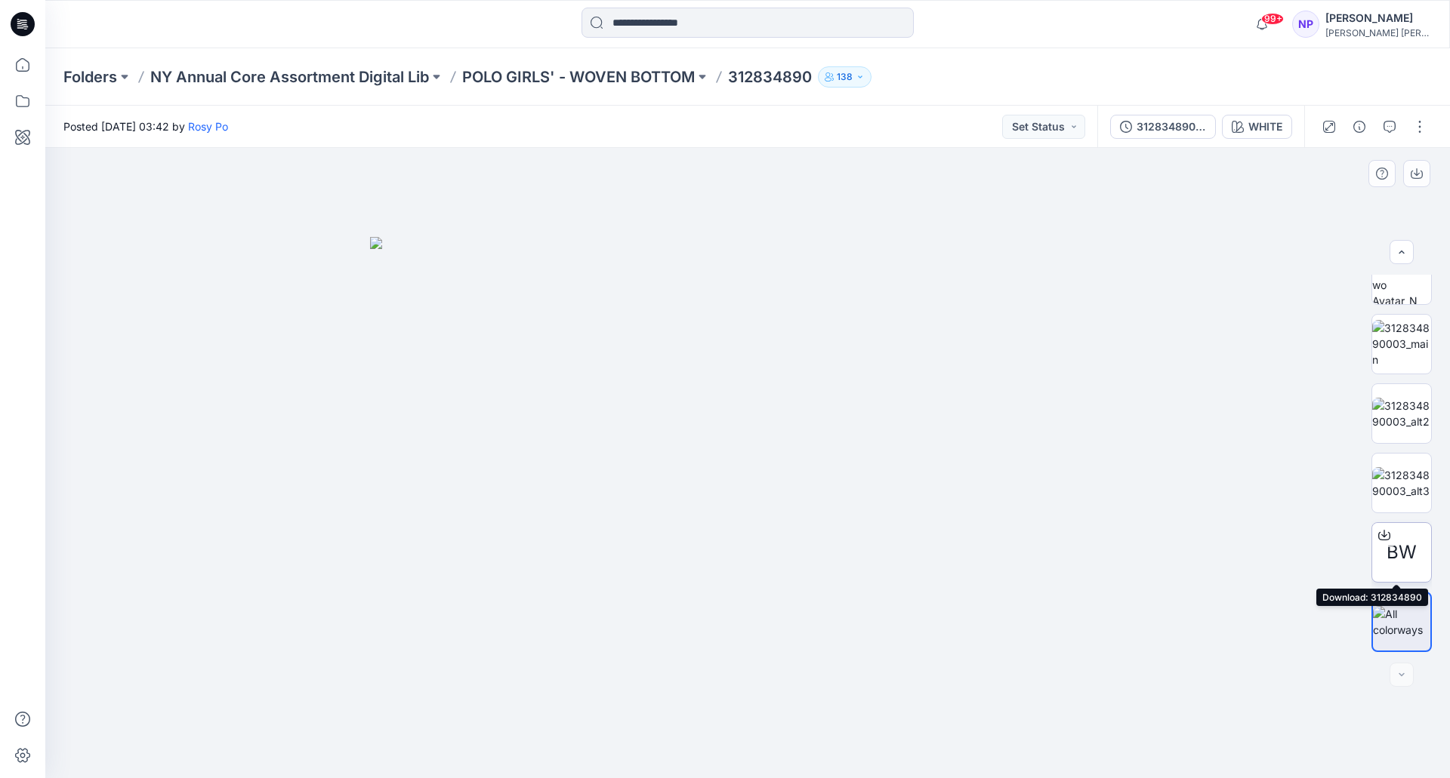
click at [1385, 533] on icon at bounding box center [1384, 536] width 12 height 8
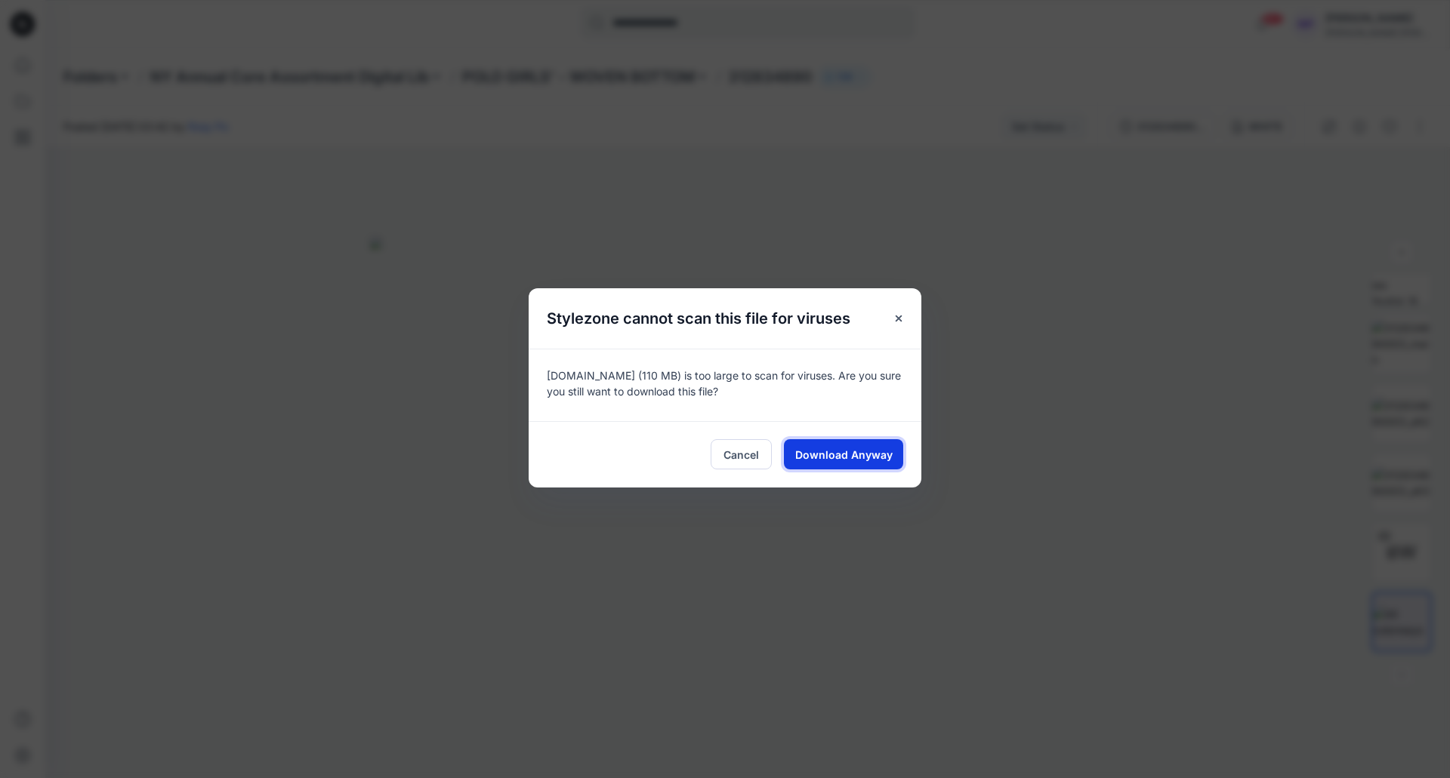
click at [820, 459] on span "Download Anyway" at bounding box center [843, 455] width 97 height 16
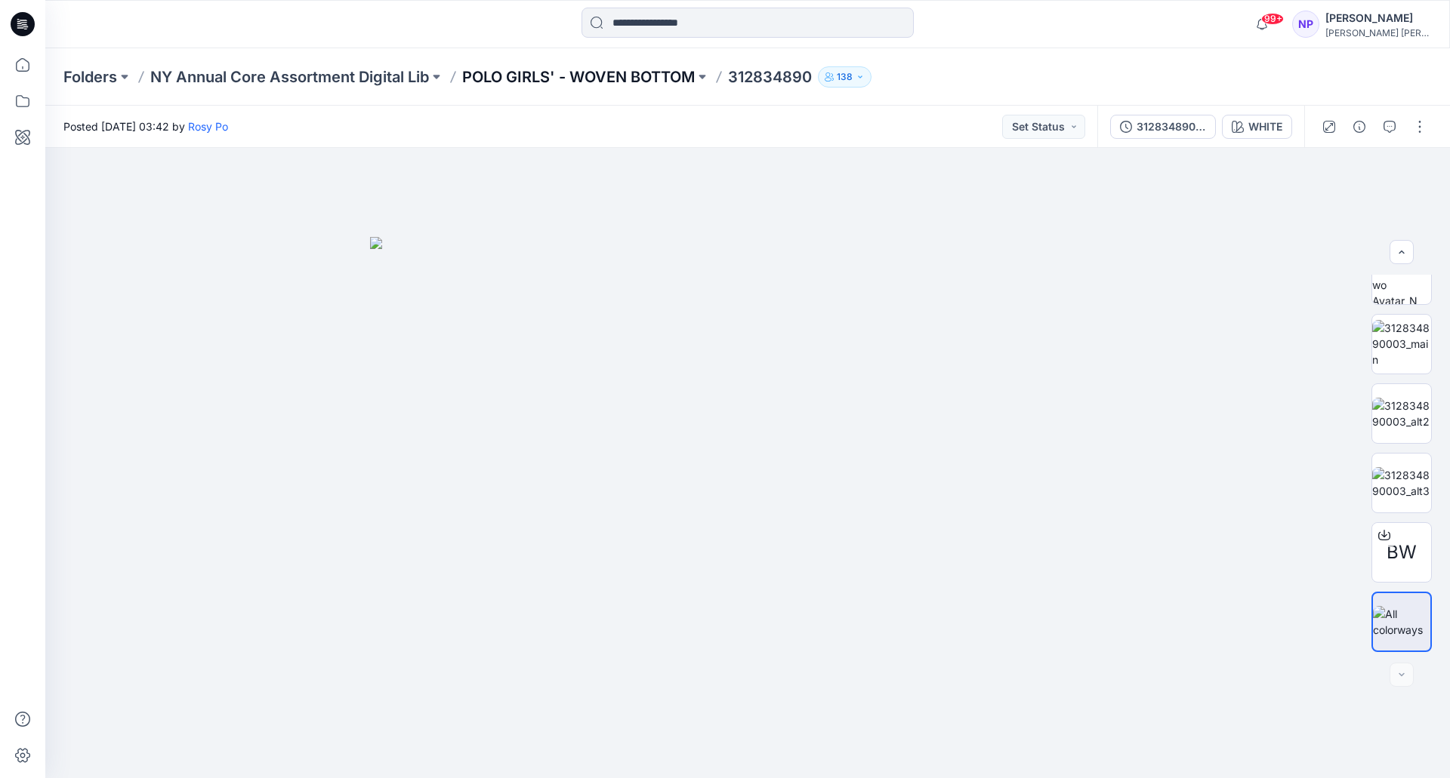
click at [493, 67] on p "POLO GIRLS' - WOVEN BOTTOM" at bounding box center [578, 76] width 233 height 21
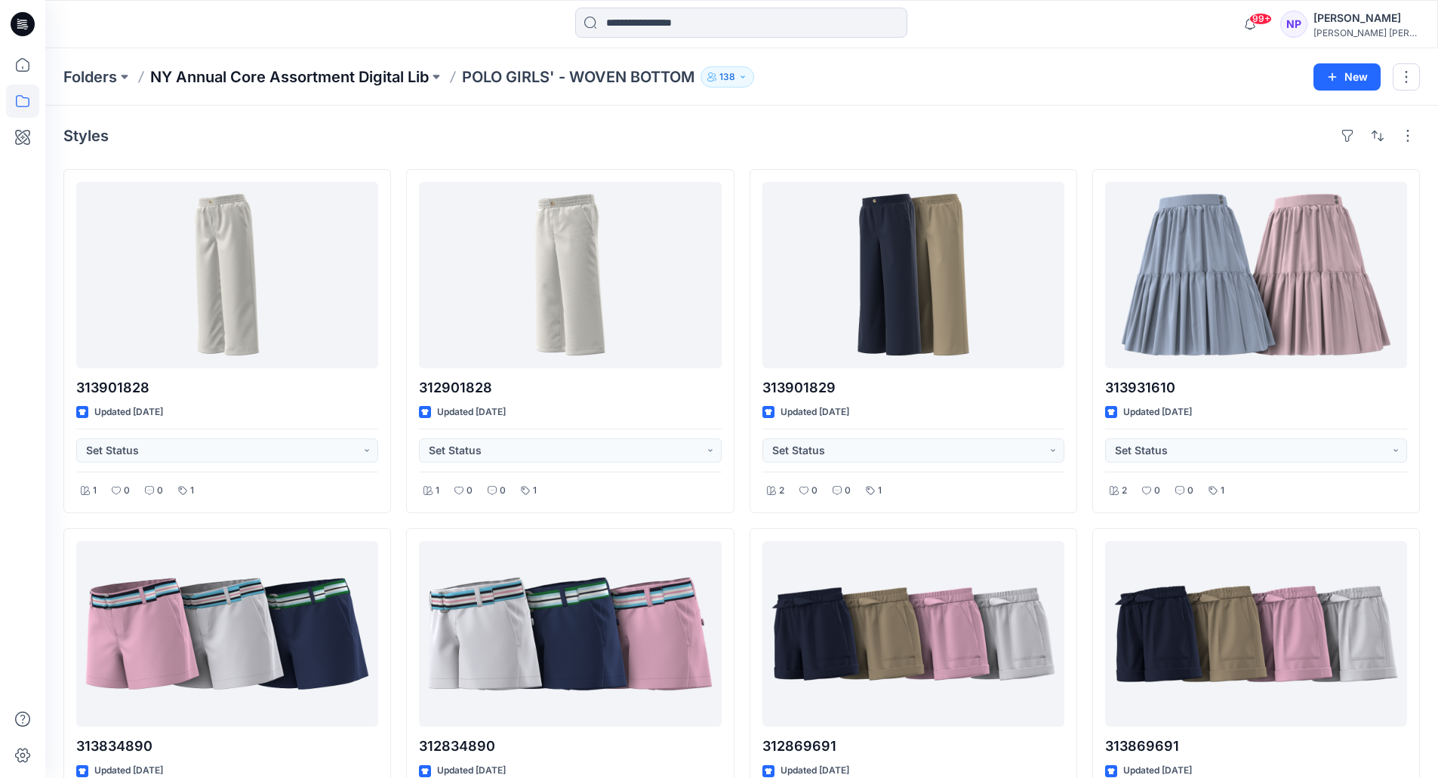
click at [308, 76] on p "NY Annual Core Assortment Digital Lib" at bounding box center [289, 76] width 279 height 21
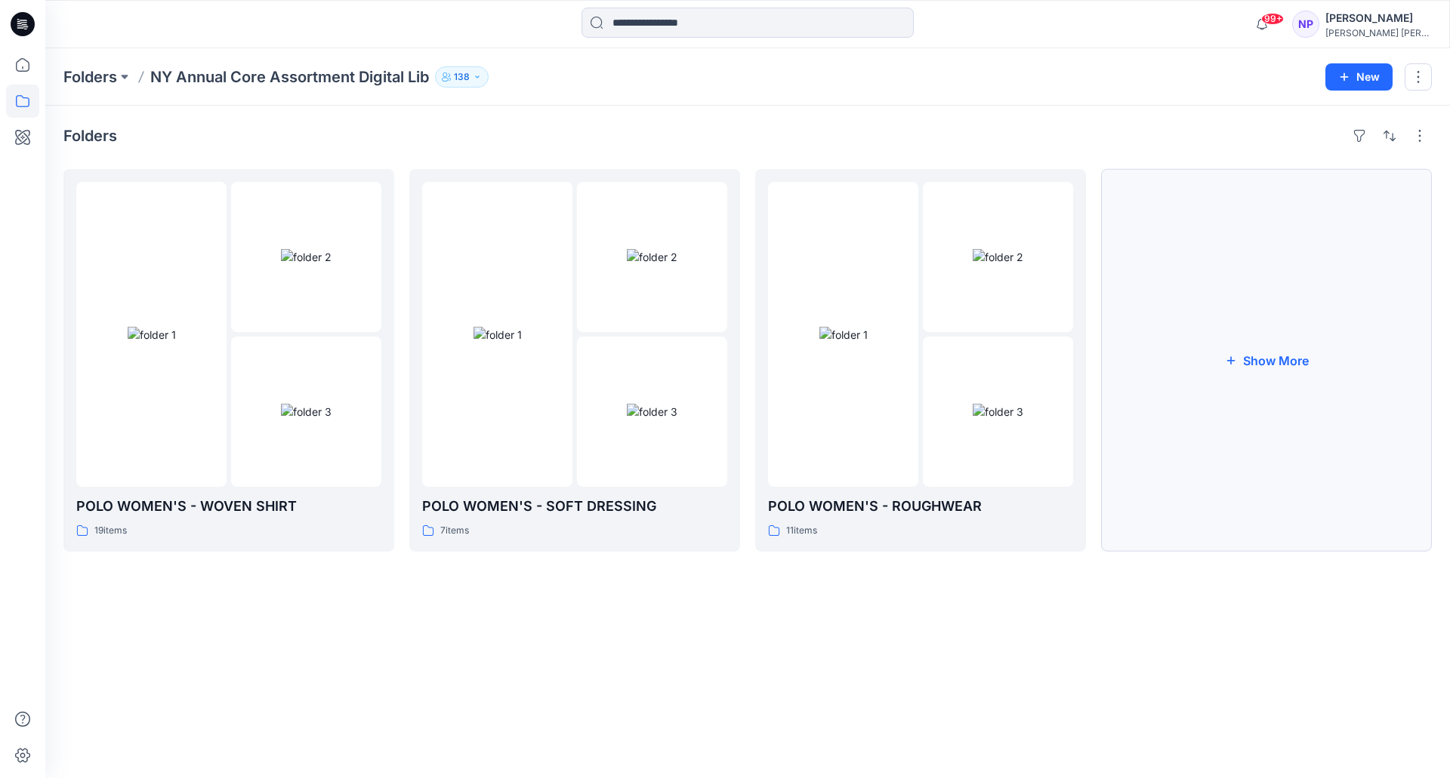
click at [1274, 353] on button "Show More" at bounding box center [1266, 360] width 331 height 383
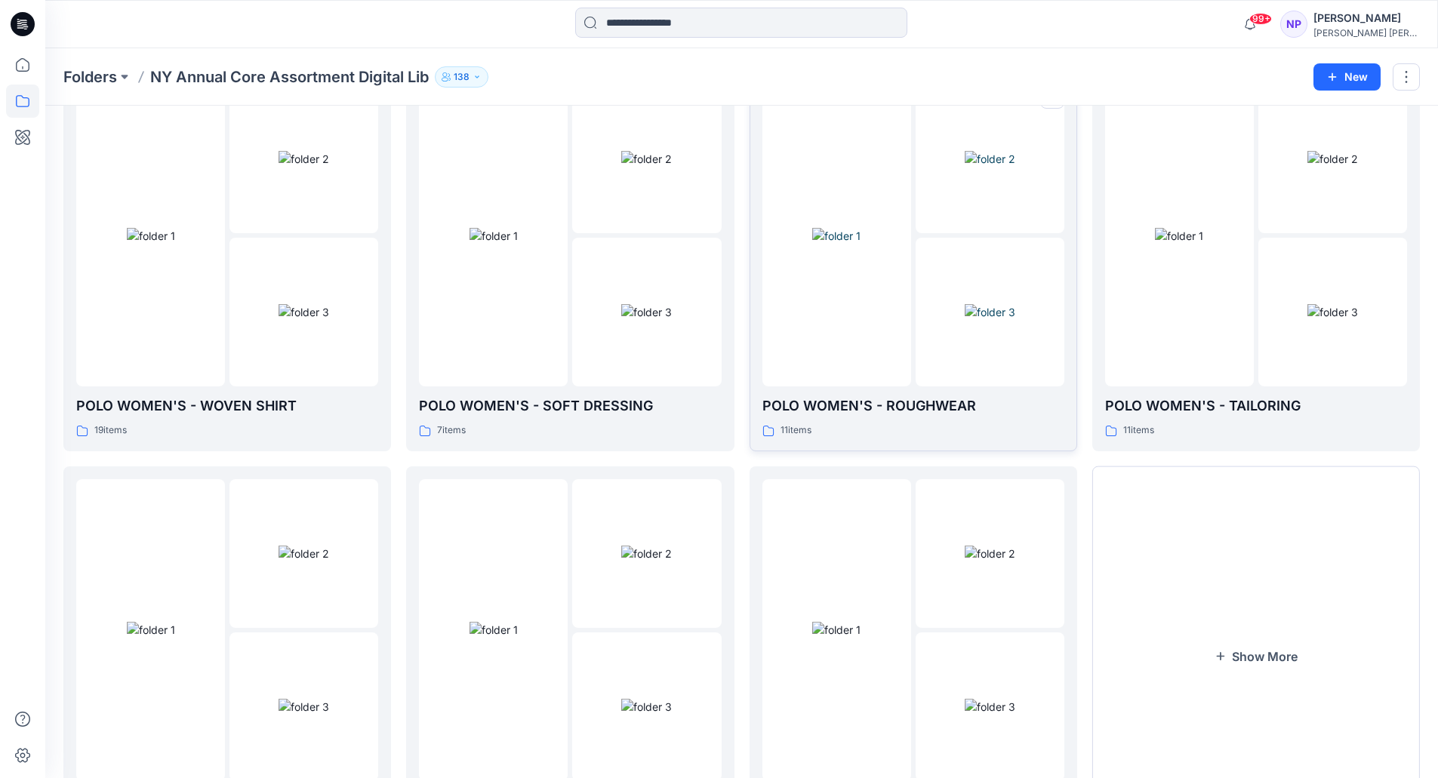
scroll to position [208, 0]
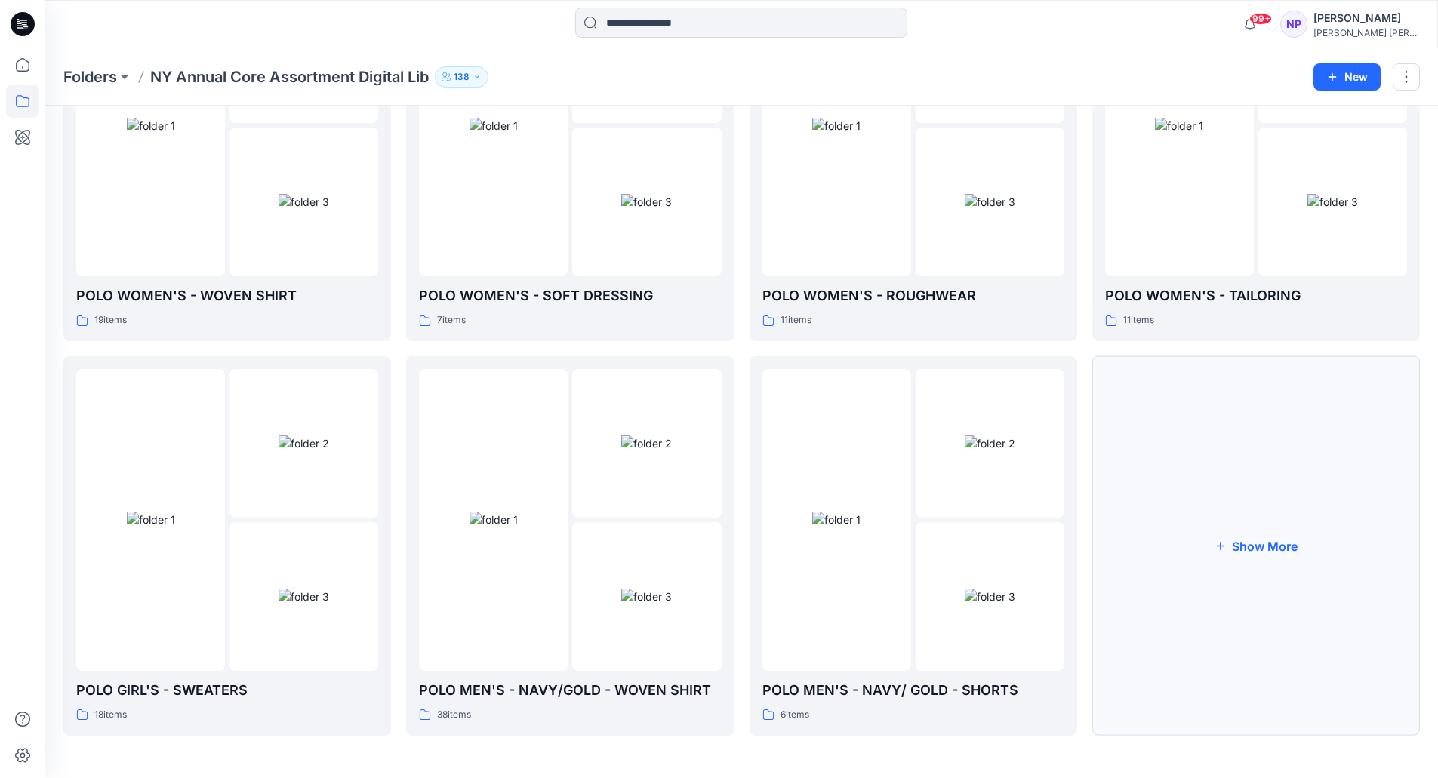
click at [1281, 492] on button "Show More" at bounding box center [1257, 546] width 328 height 380
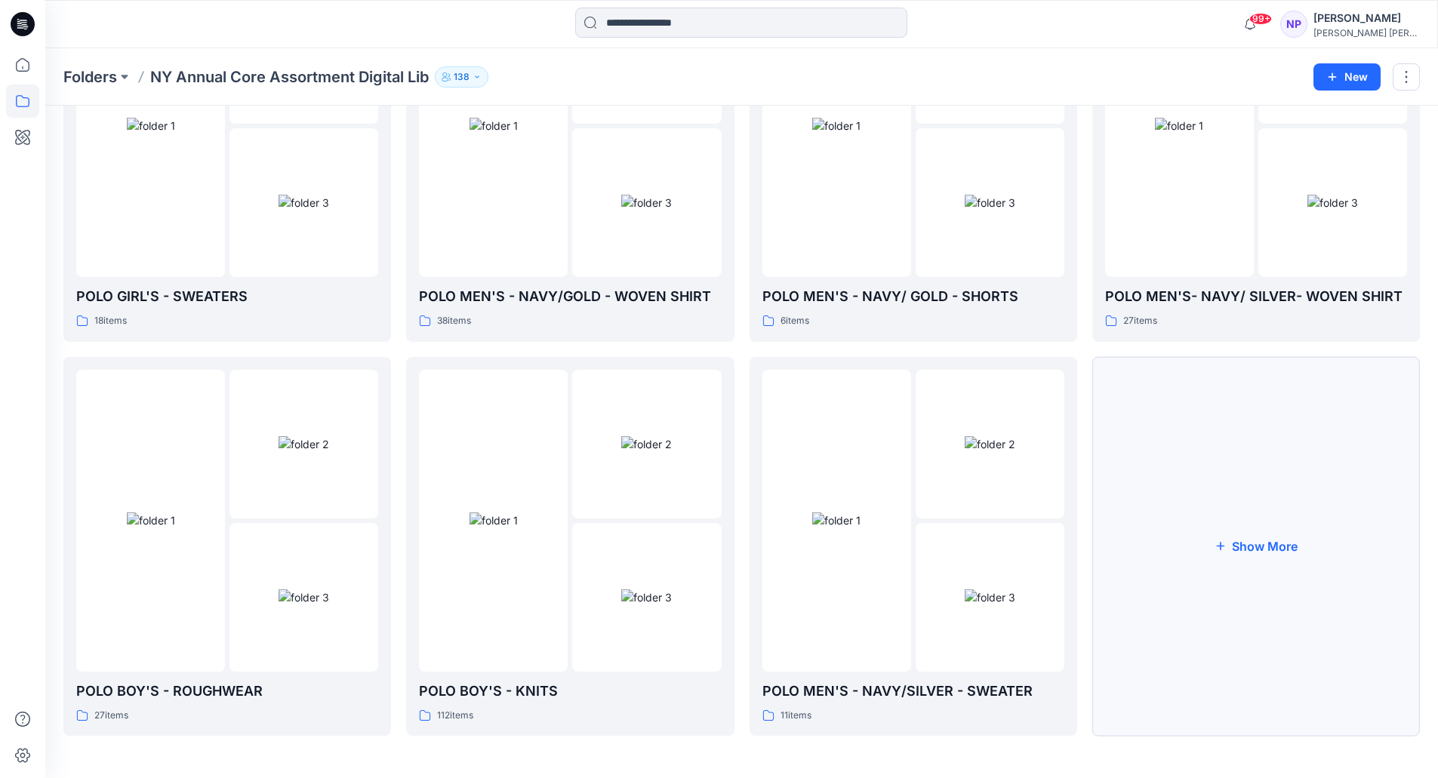
click at [1247, 512] on button "Show More" at bounding box center [1257, 547] width 328 height 380
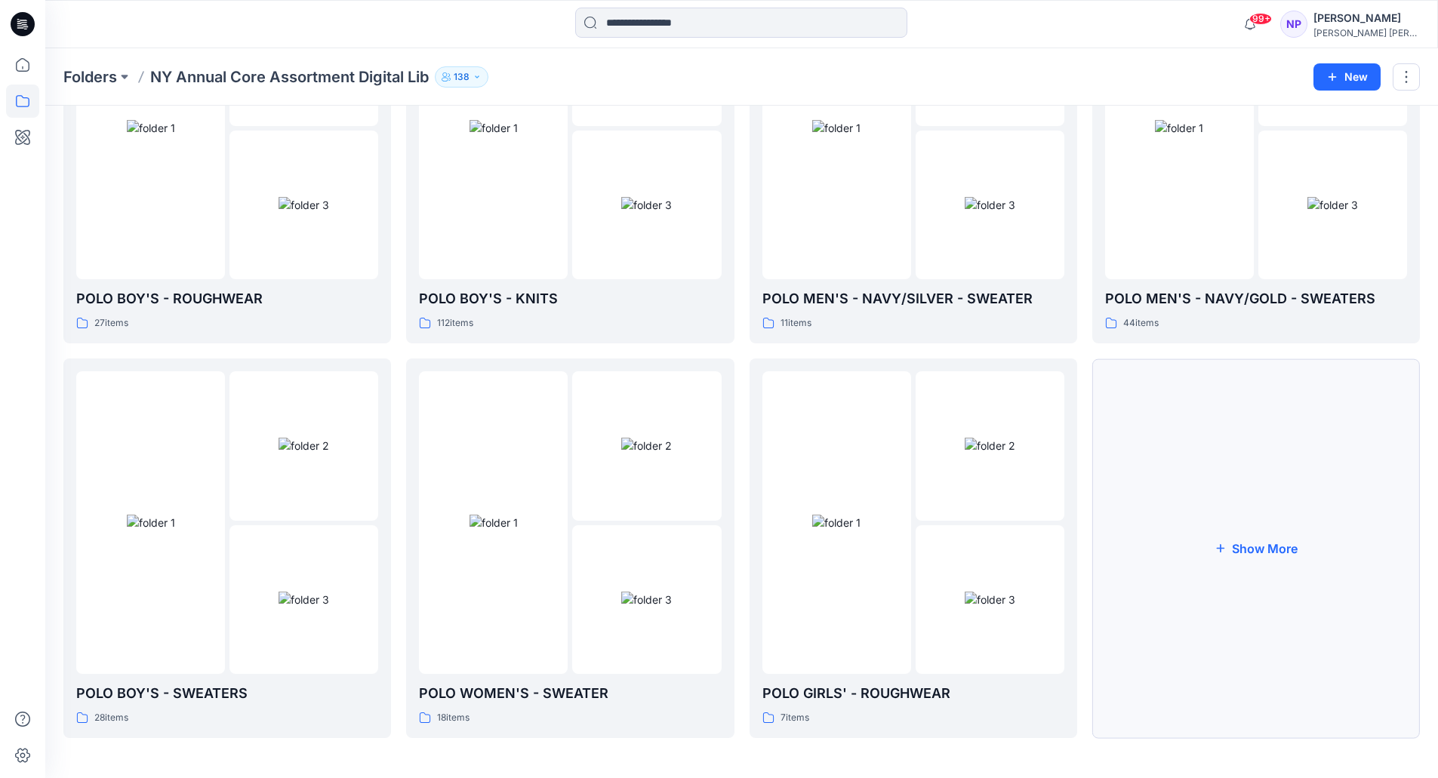
scroll to position [997, 0]
click at [1225, 476] on button "Show More" at bounding box center [1257, 546] width 328 height 380
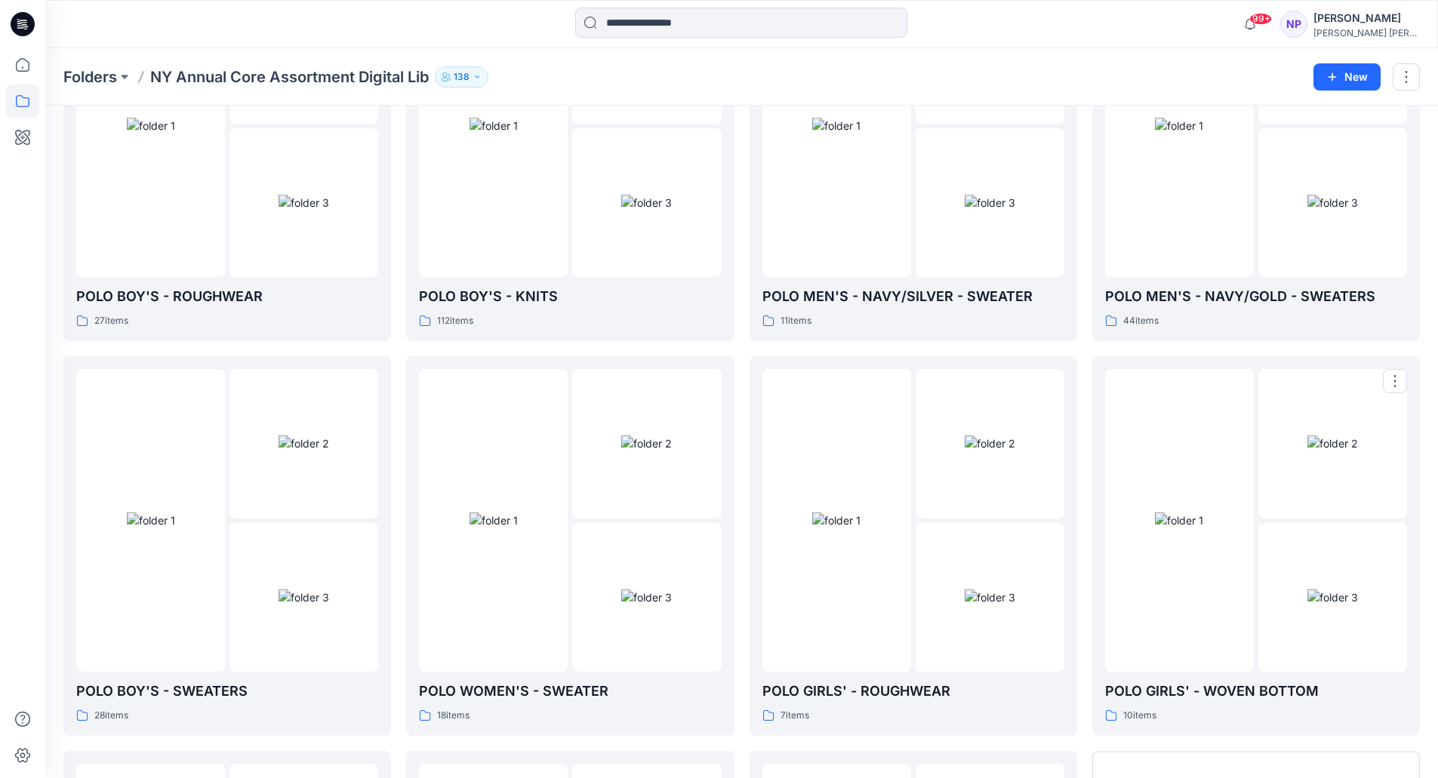
scroll to position [1392, 0]
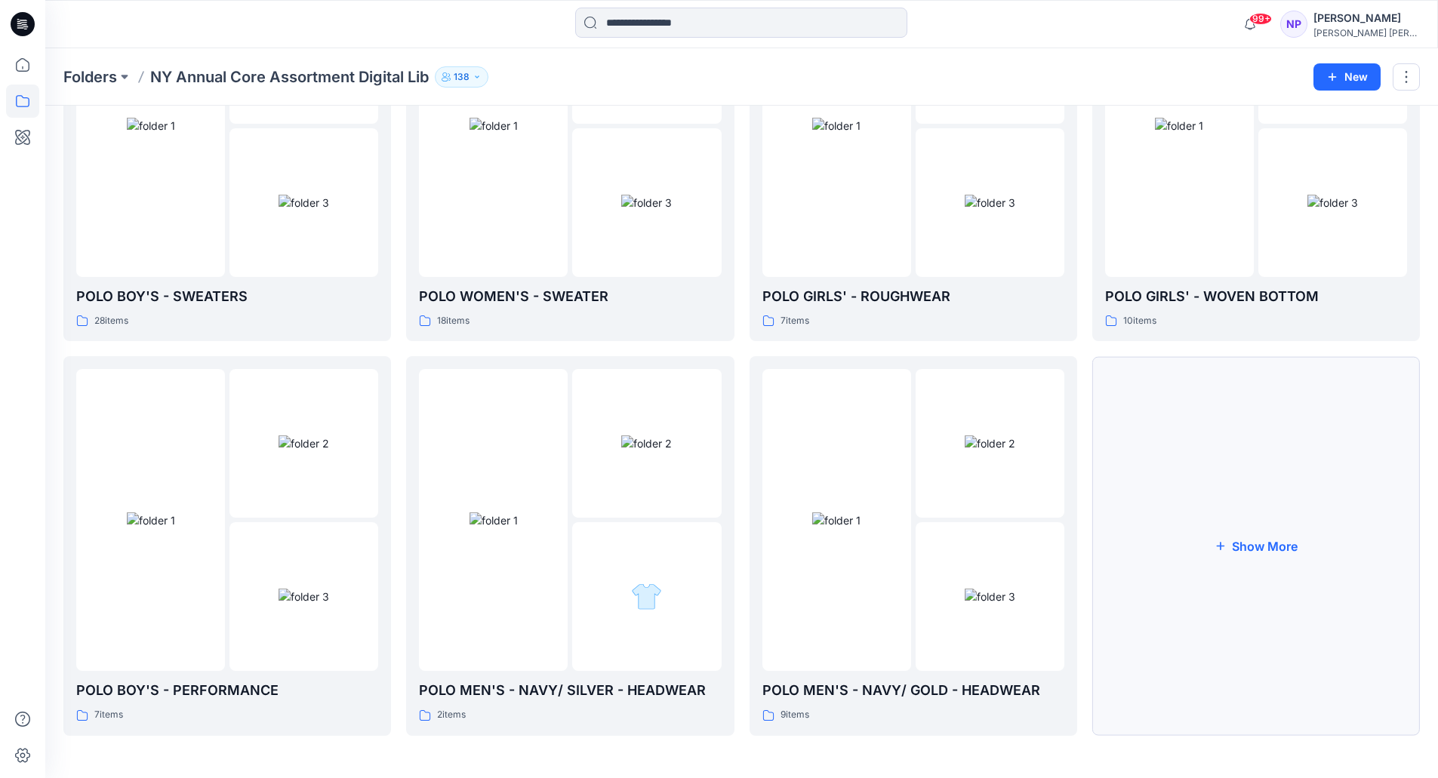
click at [1225, 476] on button "Show More" at bounding box center [1257, 546] width 328 height 380
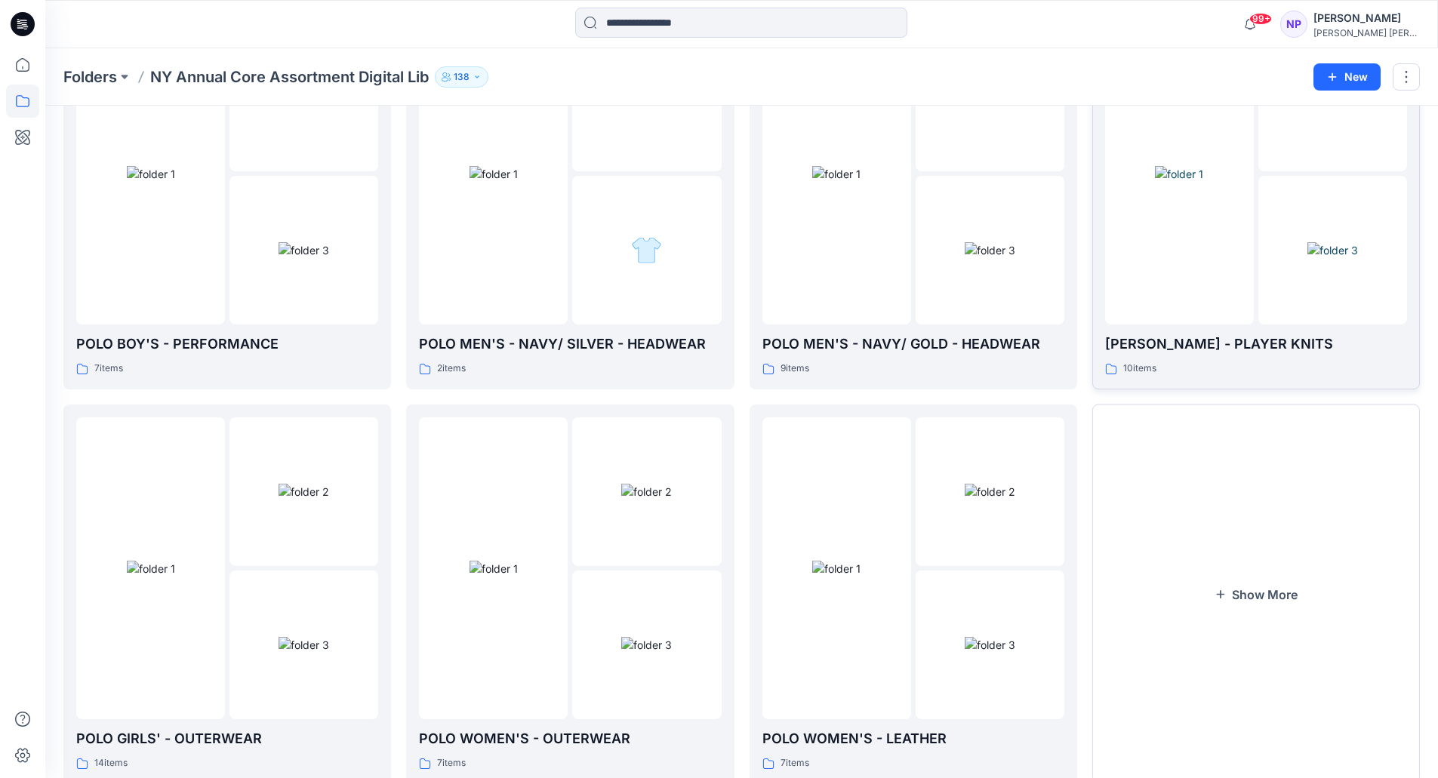
scroll to position [1787, 0]
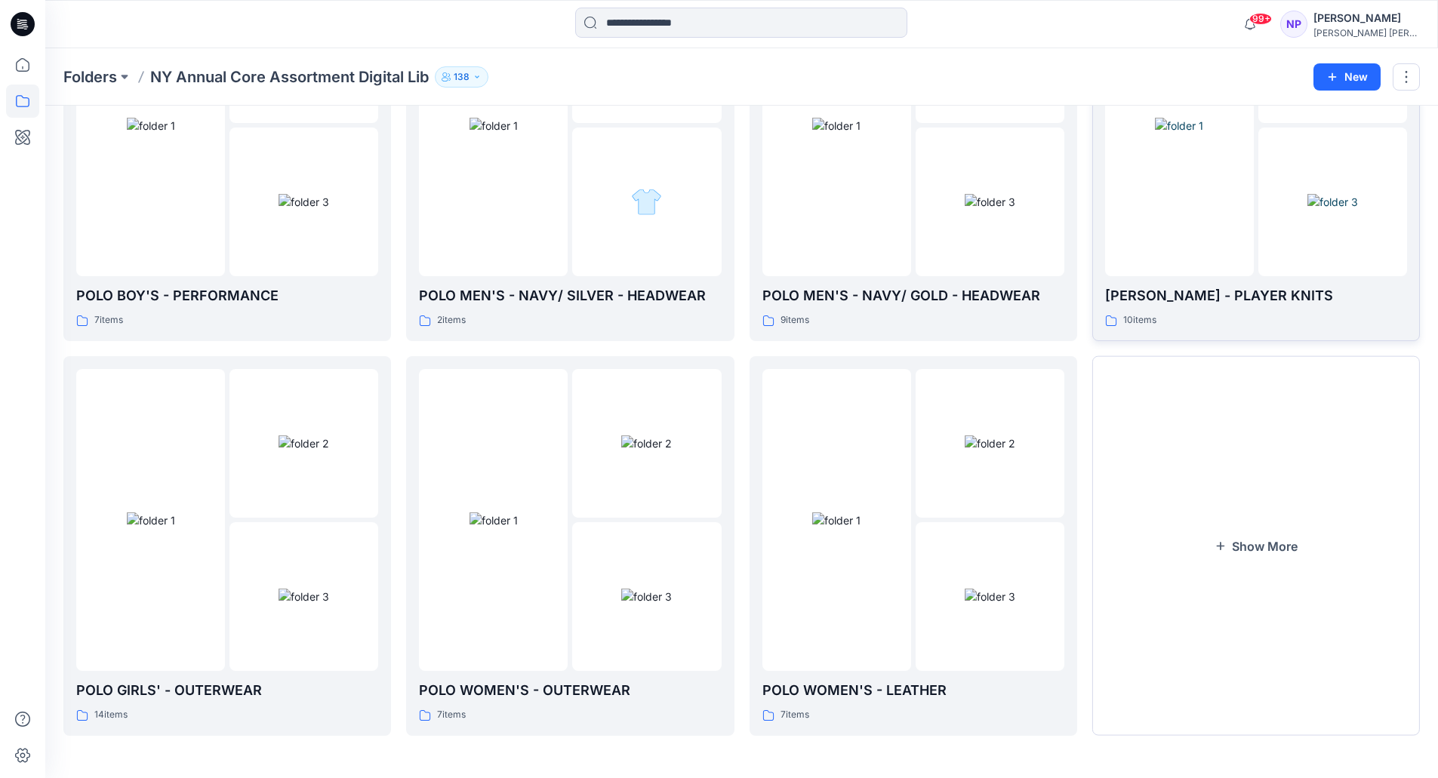
click at [1222, 473] on button "Show More" at bounding box center [1257, 546] width 328 height 380
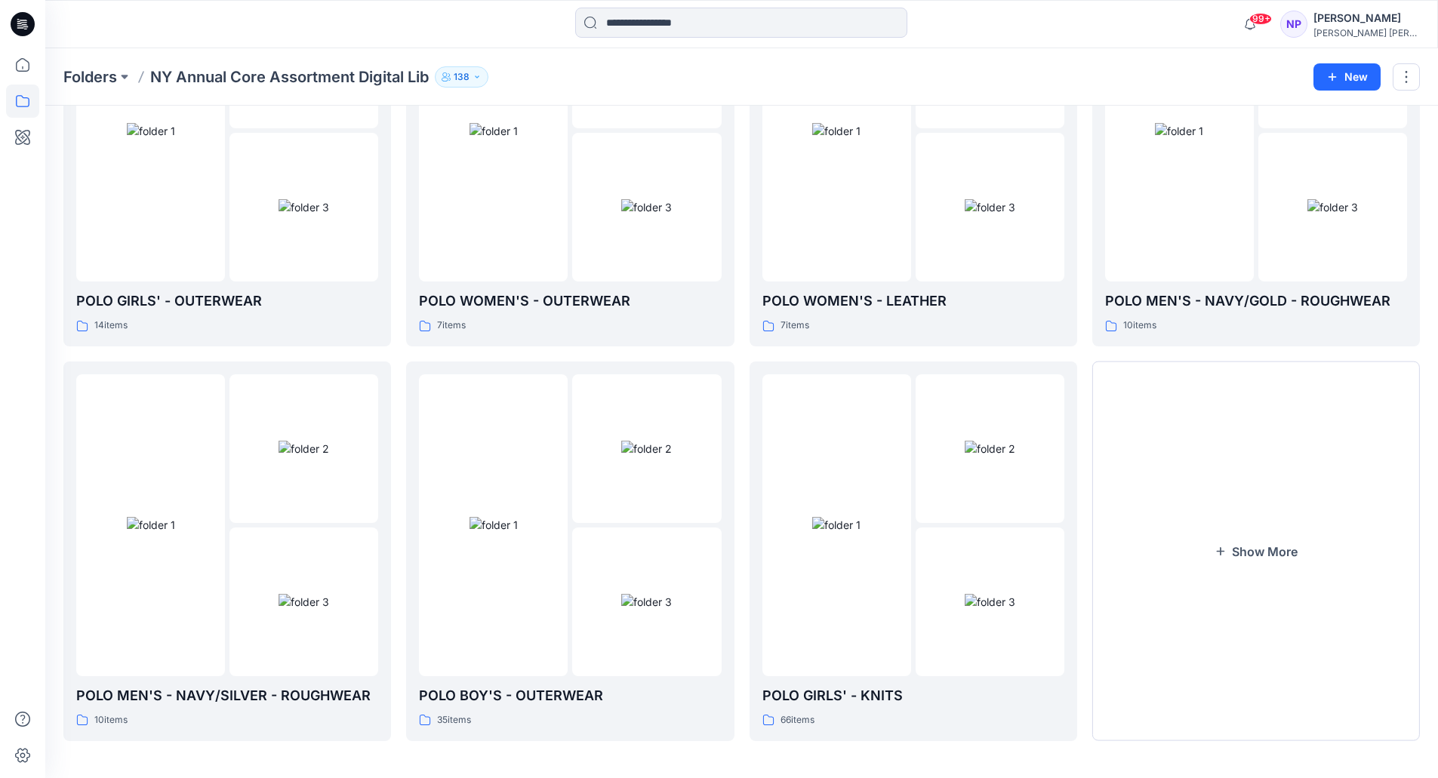
scroll to position [2181, 0]
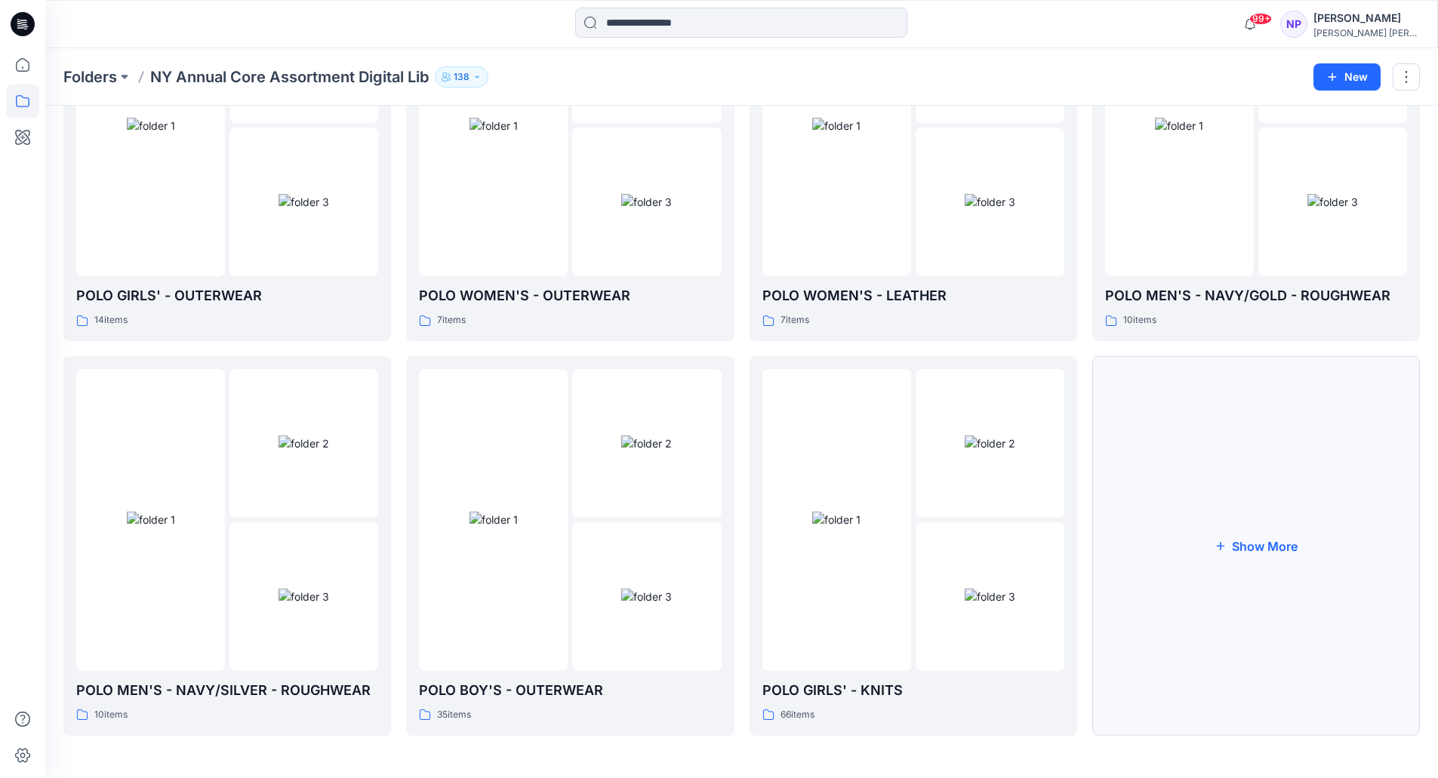
click at [1222, 473] on button "Show More" at bounding box center [1257, 546] width 328 height 380
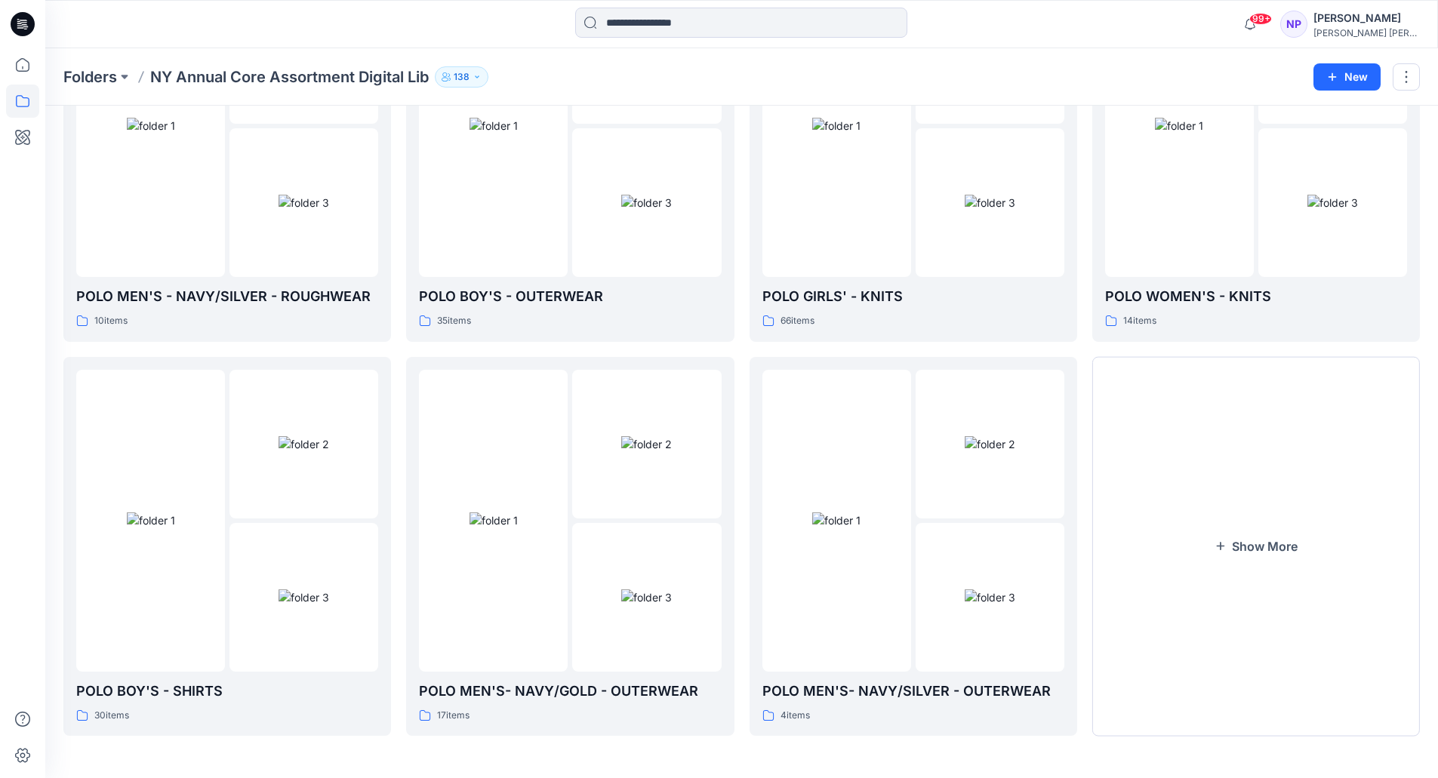
click at [1222, 473] on button "Show More" at bounding box center [1257, 547] width 328 height 380
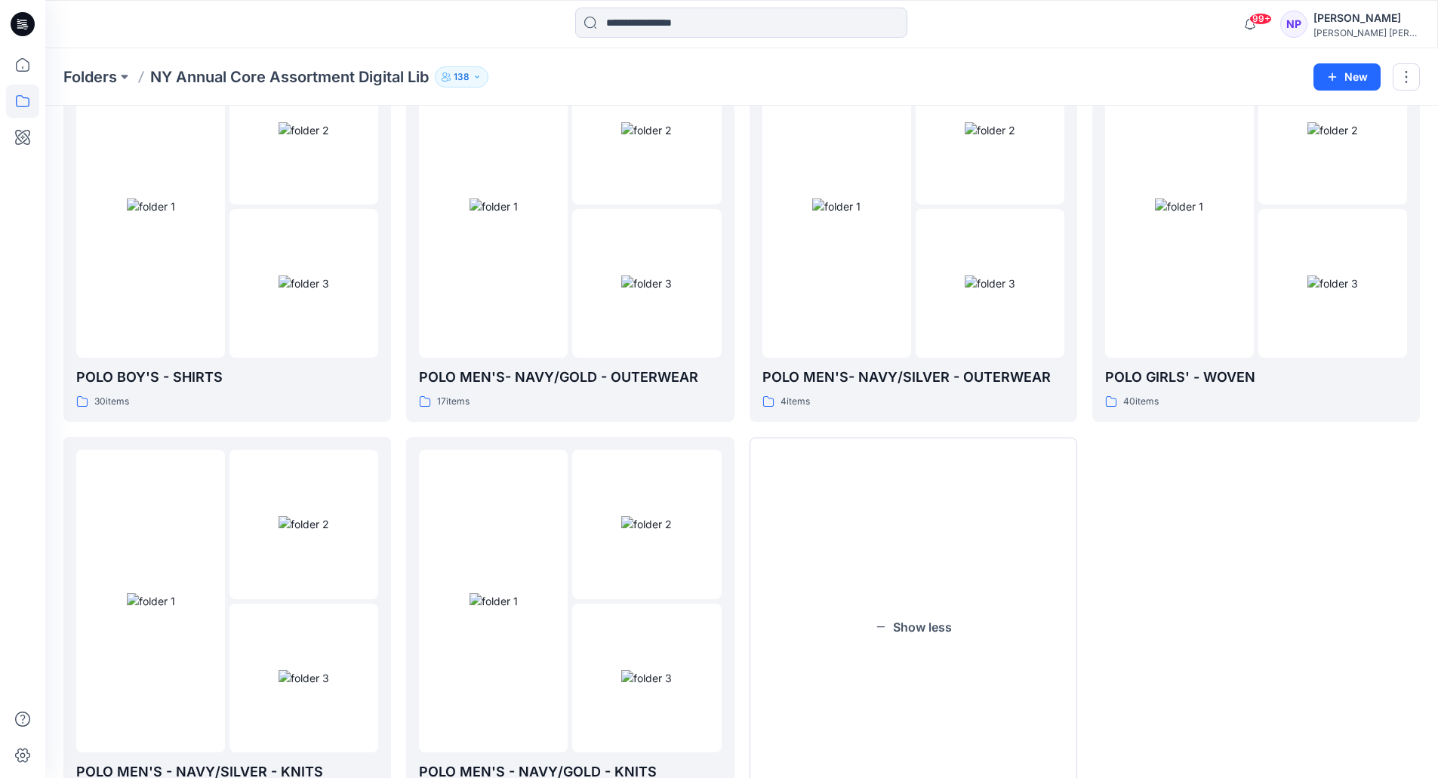
scroll to position [2668, 0]
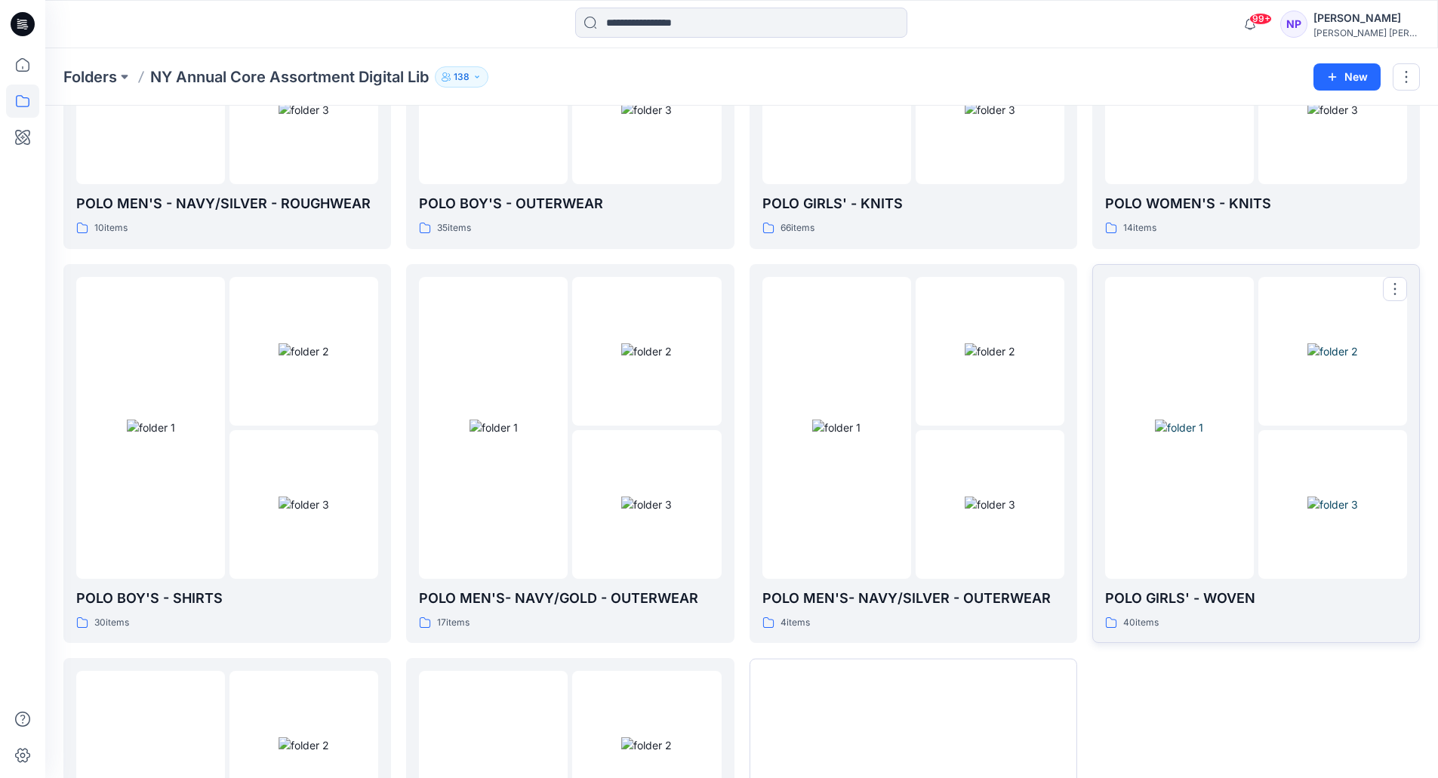
click at [1204, 420] on img at bounding box center [1179, 428] width 48 height 16
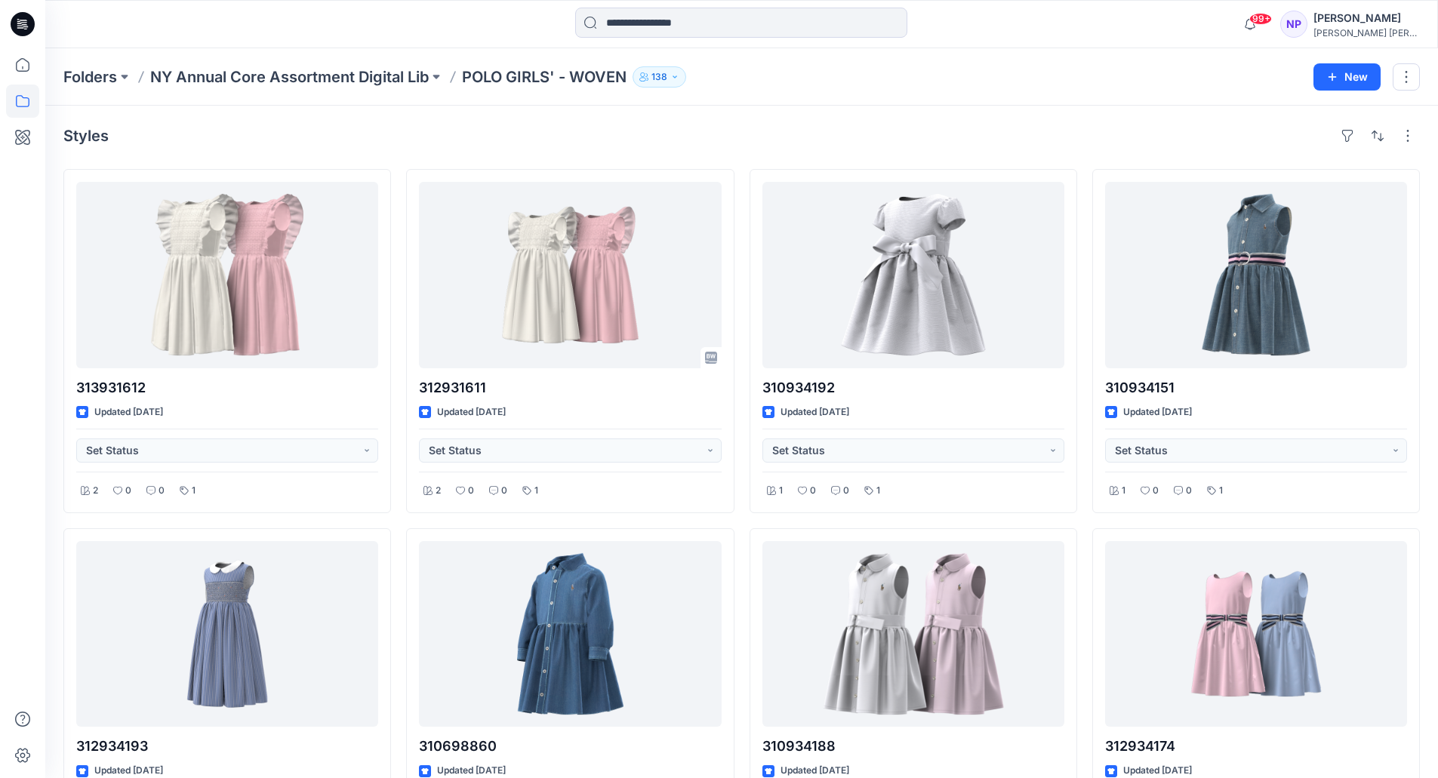
click at [1047, 144] on div "Styles" at bounding box center [741, 136] width 1357 height 24
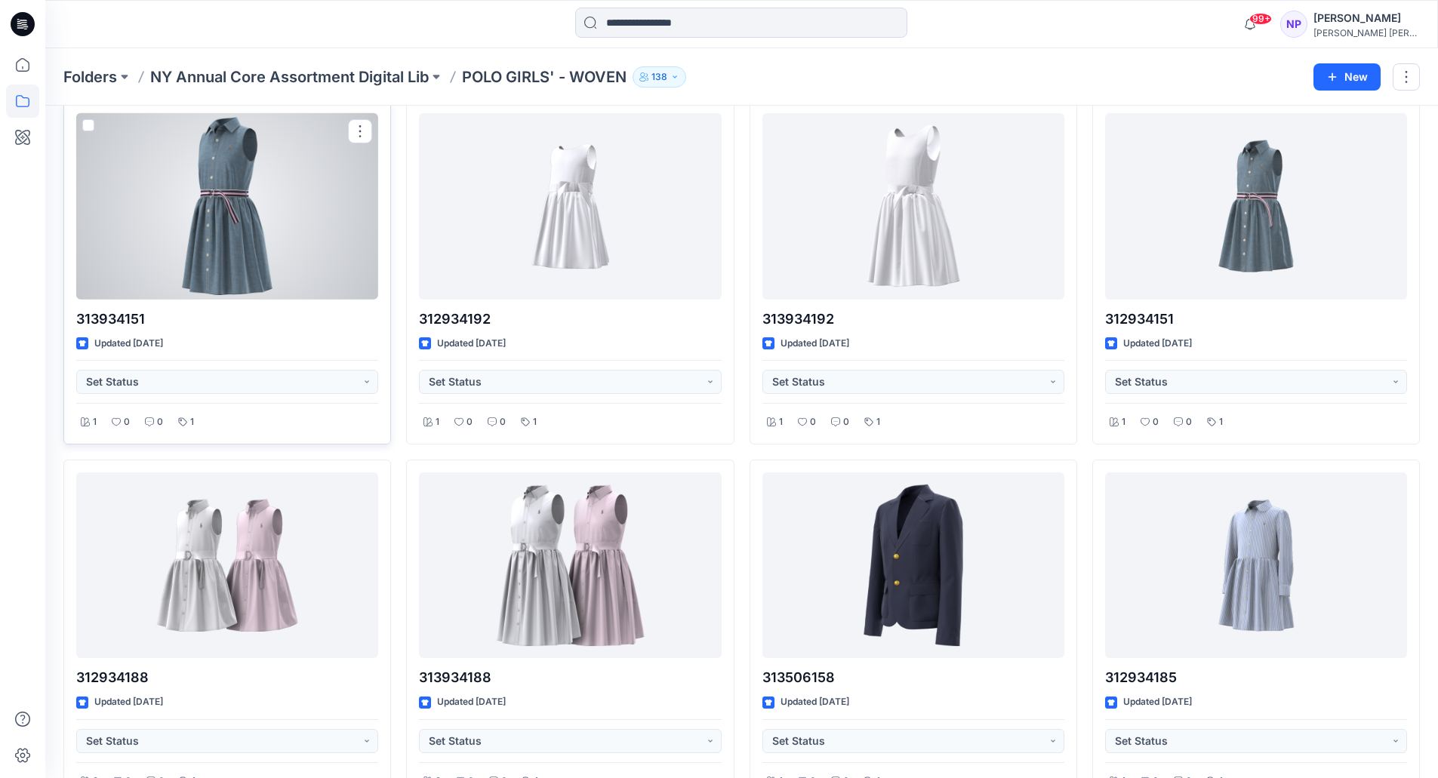
scroll to position [1432, 0]
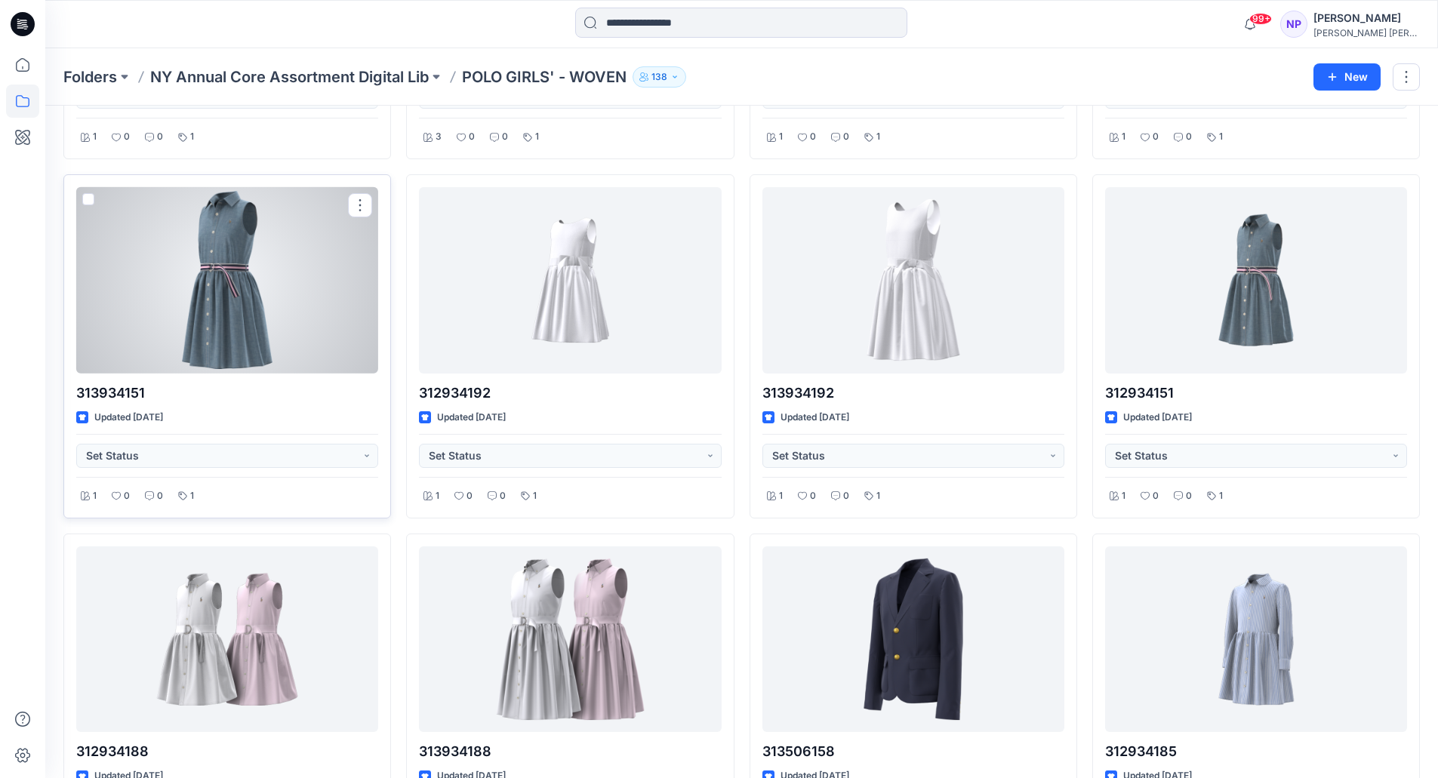
click at [242, 285] on div at bounding box center [227, 280] width 302 height 187
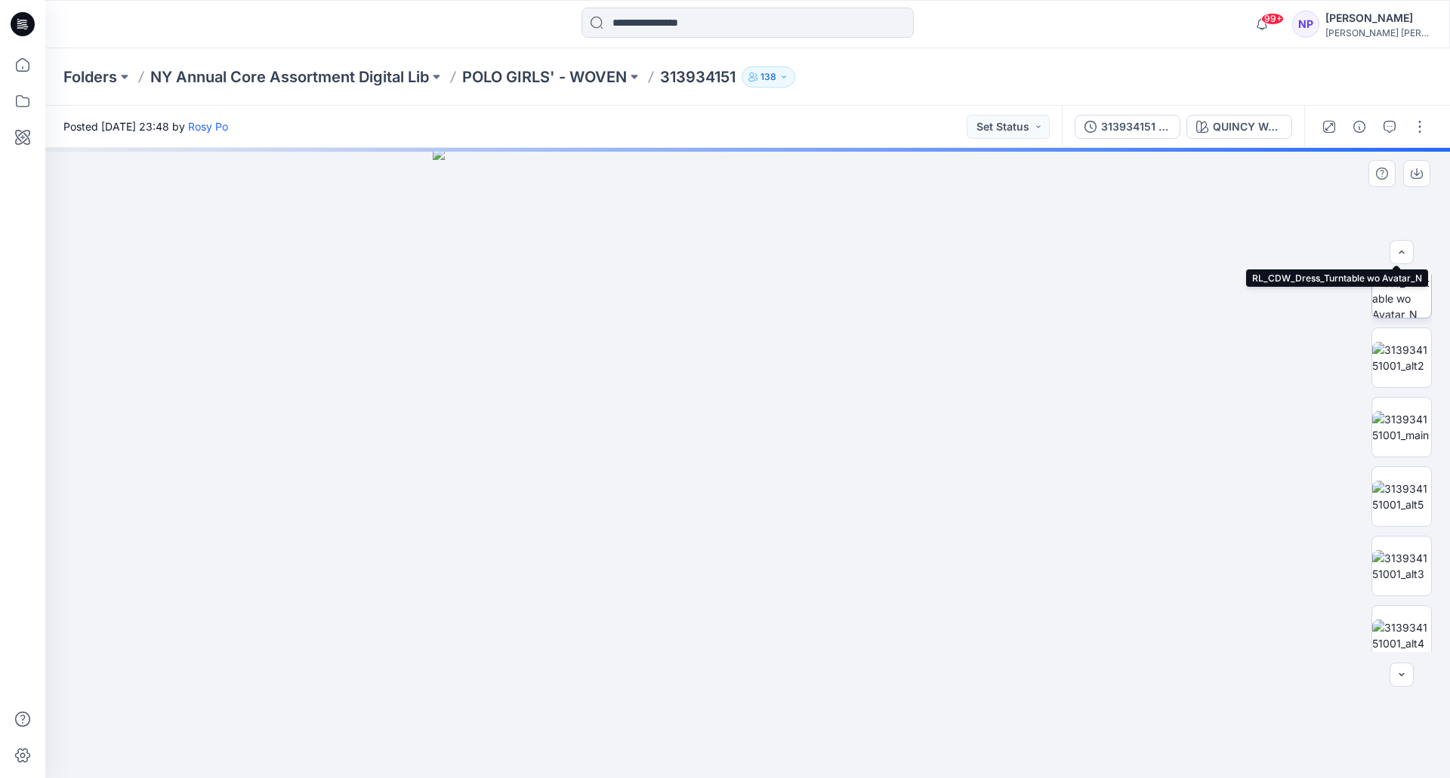
scroll to position [169, 0]
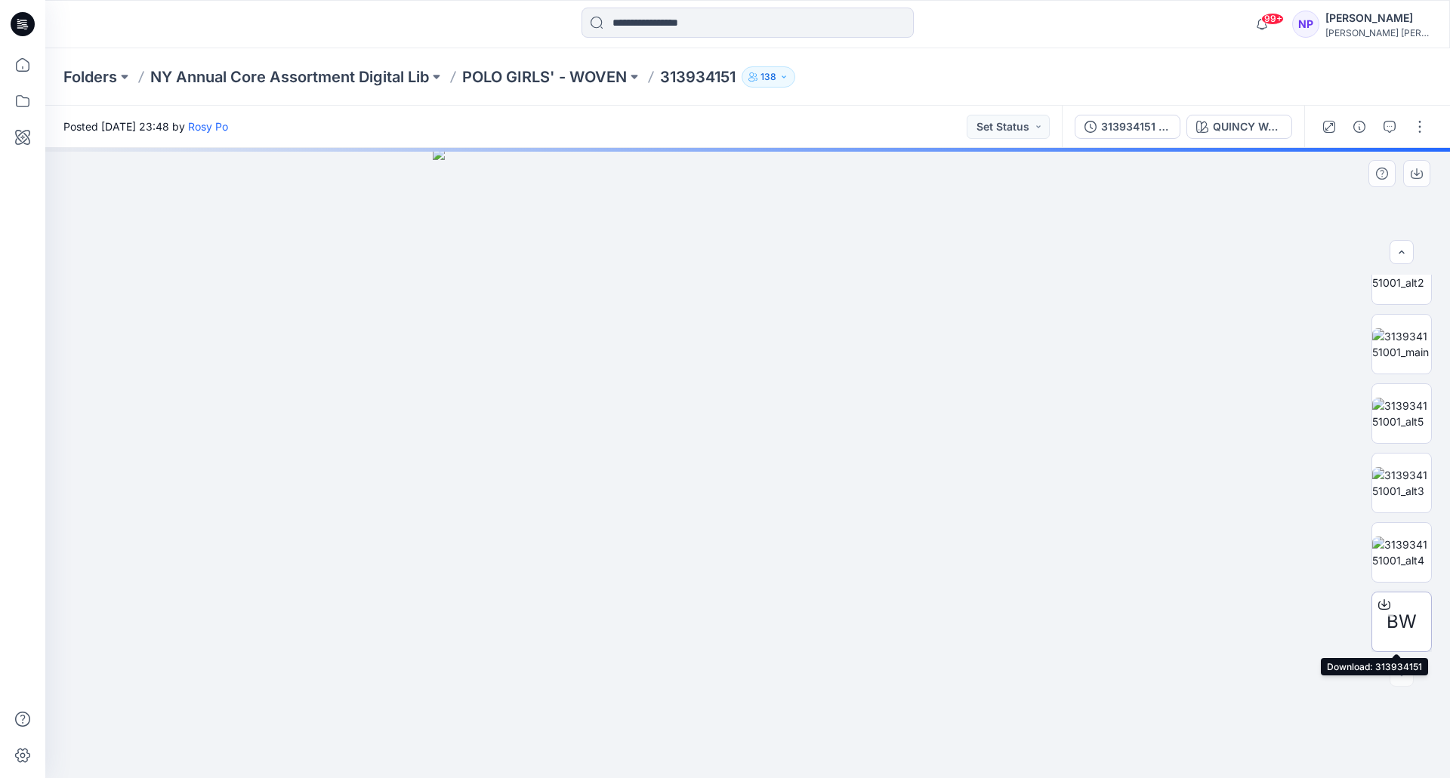
click at [1381, 601] on icon at bounding box center [1384, 603] width 6 height 8
